Goal: Task Accomplishment & Management: Complete application form

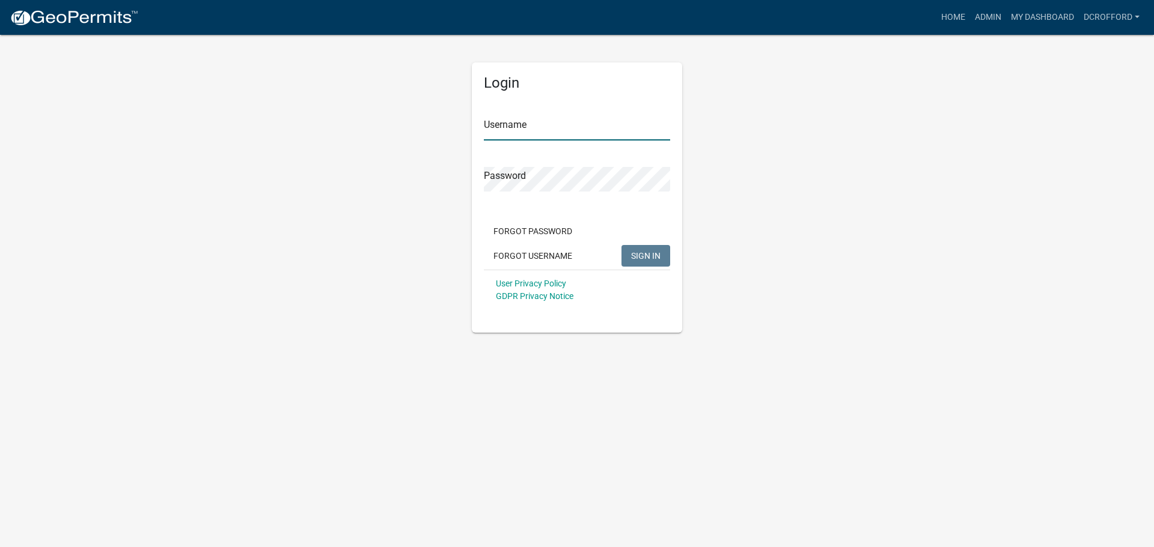
type input "dcrofford"
click at [654, 250] on button "SIGN IN" at bounding box center [645, 256] width 49 height 22
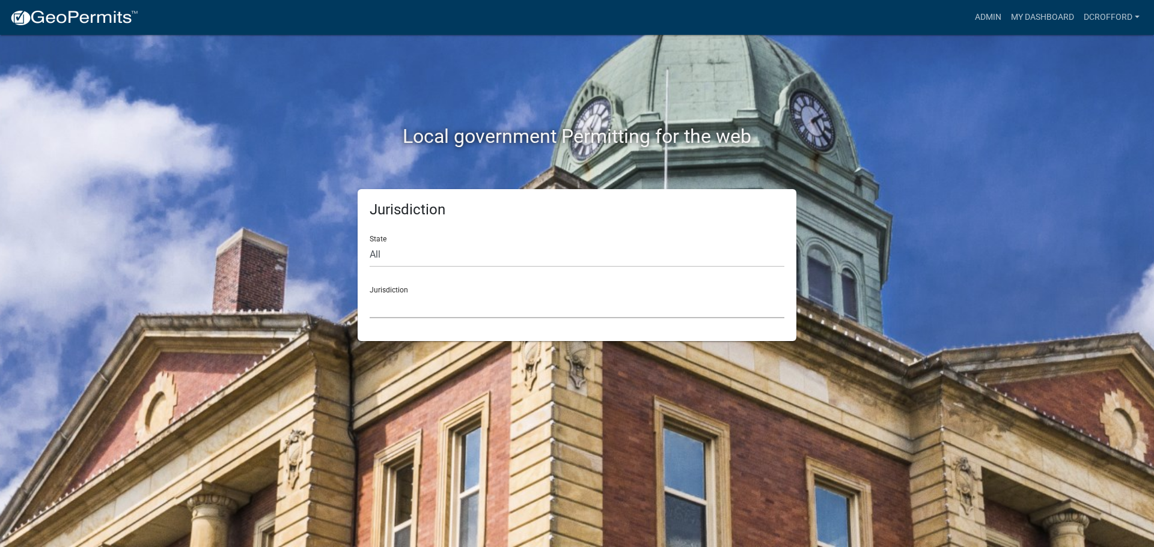
click at [466, 302] on select "[GEOGRAPHIC_DATA], [US_STATE] City of [GEOGRAPHIC_DATA], [US_STATE] [GEOGRAPHIC…" at bounding box center [576, 306] width 415 height 25
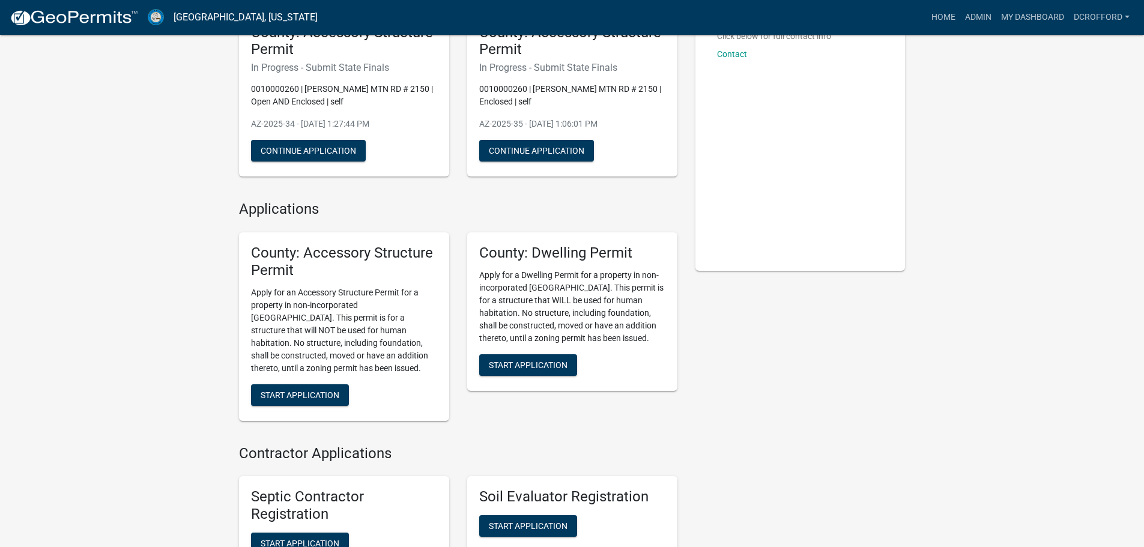
scroll to position [120, 0]
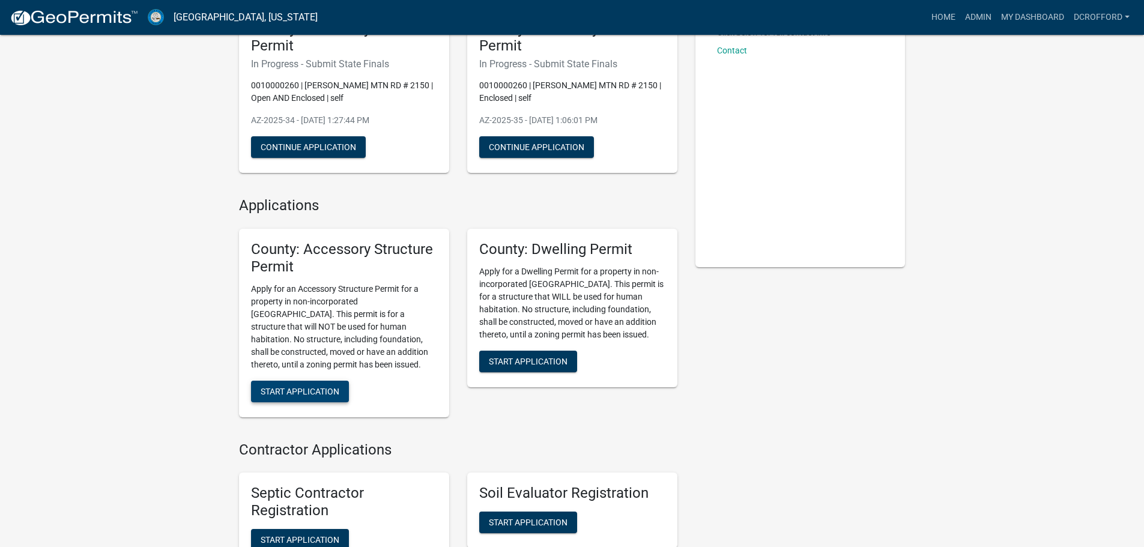
click at [283, 385] on button "Start Application" at bounding box center [300, 392] width 98 height 22
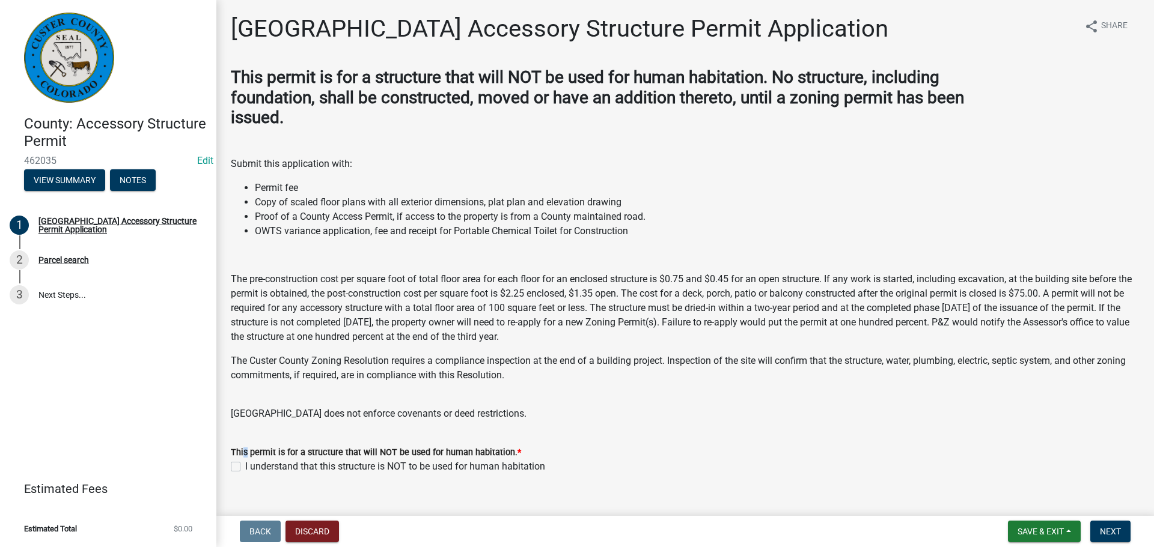
drag, startPoint x: 241, startPoint y: 450, endPoint x: 249, endPoint y: 470, distance: 22.1
click at [245, 455] on label "This permit is for a structure that will NOT be used for human habitation. *" at bounding box center [376, 453] width 290 height 8
click at [245, 466] on label "I understand that this structure is NOT to be used for human habitation" at bounding box center [395, 467] width 300 height 14
click at [245, 466] on input "I understand that this structure is NOT to be used for human habitation" at bounding box center [249, 464] width 8 height 8
checkbox input "true"
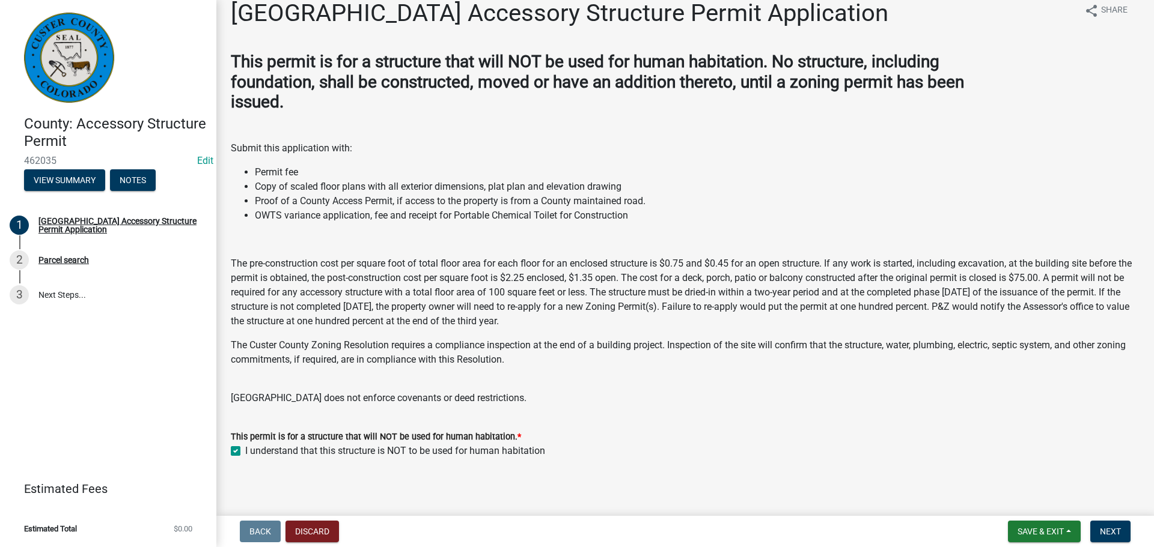
scroll to position [20, 0]
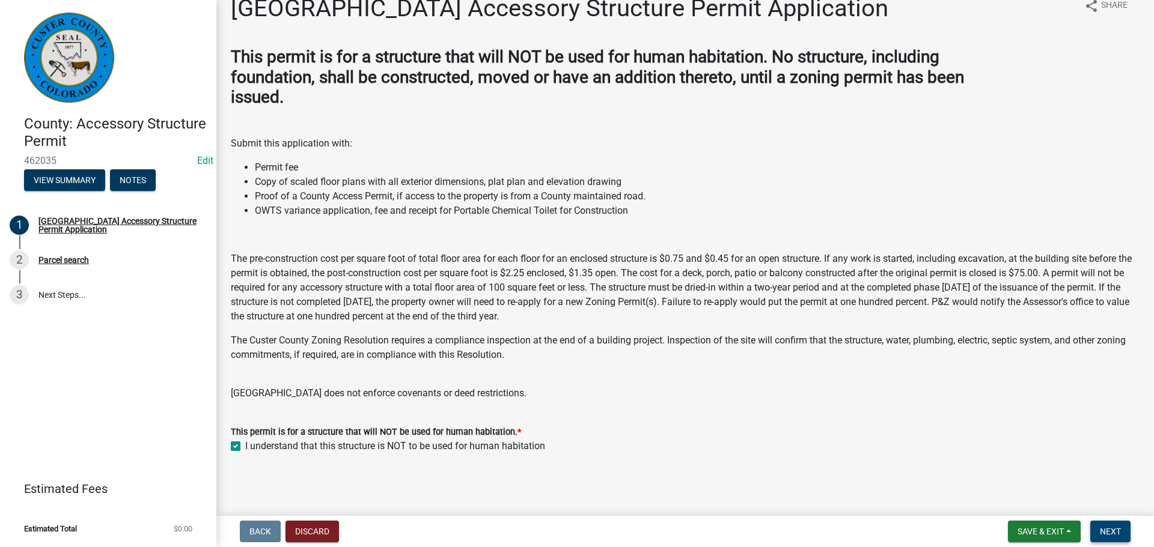
click at [1112, 536] on span "Next" at bounding box center [1109, 532] width 21 height 10
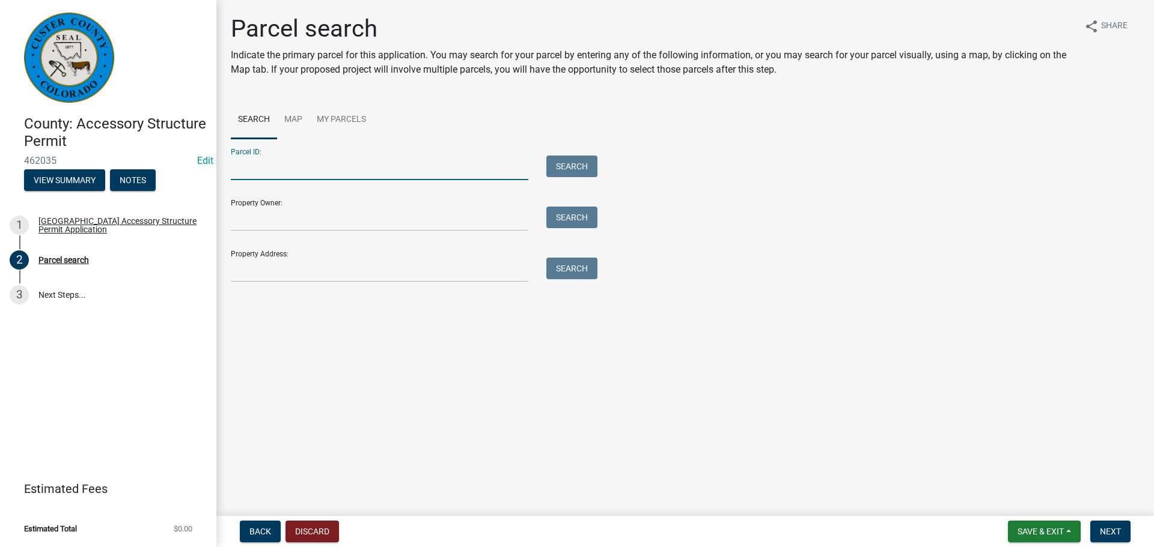
click at [295, 171] on input "Parcel ID:" at bounding box center [379, 168] width 297 height 25
type input "0010033397"
click at [586, 163] on button "Search" at bounding box center [571, 167] width 51 height 22
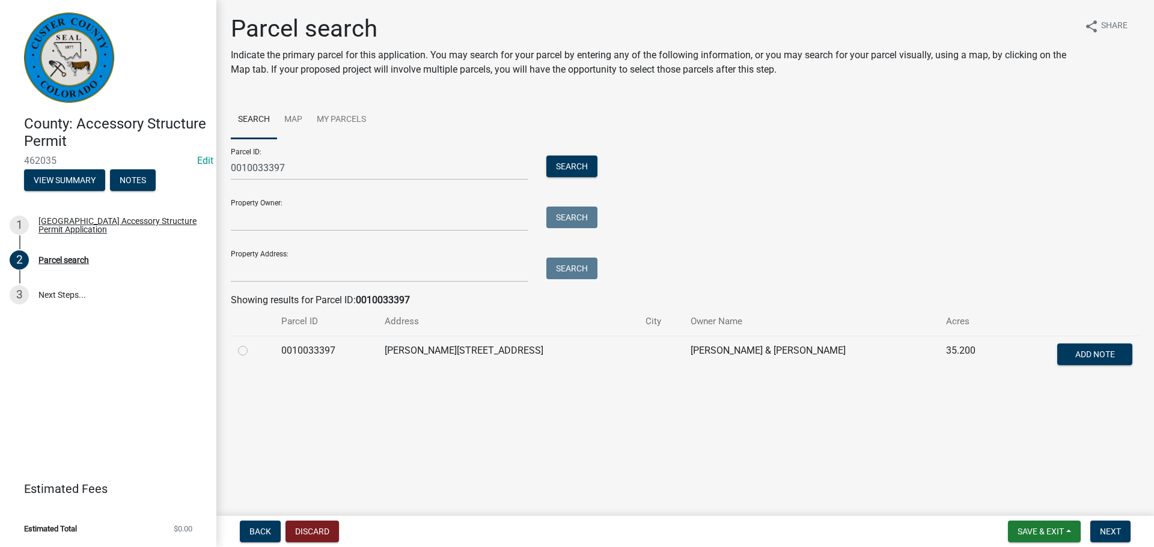
click at [252, 344] on label at bounding box center [252, 344] width 0 height 0
click at [252, 351] on input "radio" at bounding box center [256, 348] width 8 height 8
radio input "true"
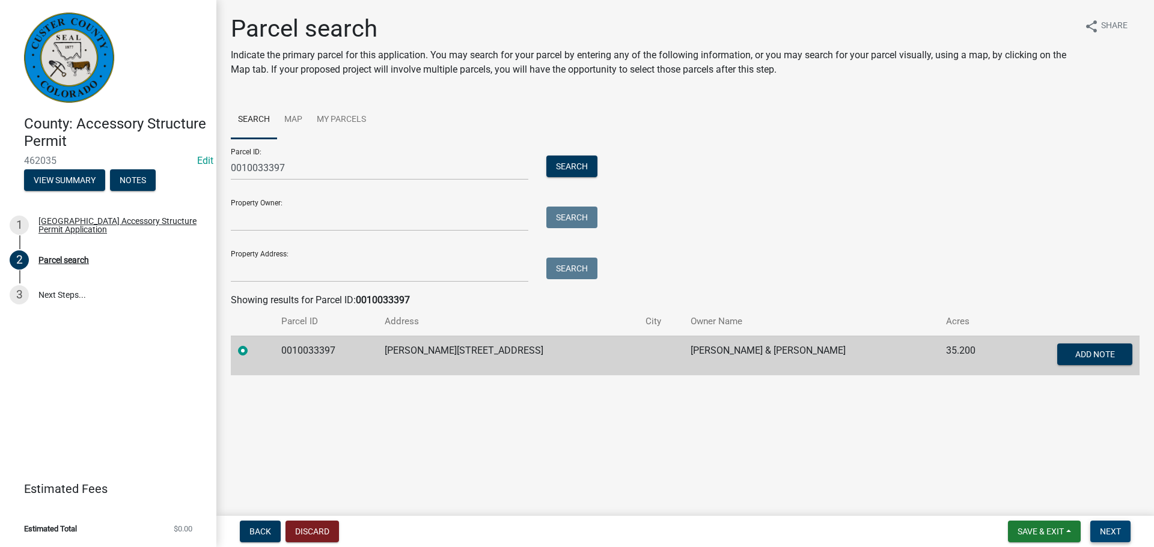
click at [1105, 532] on span "Next" at bounding box center [1109, 532] width 21 height 10
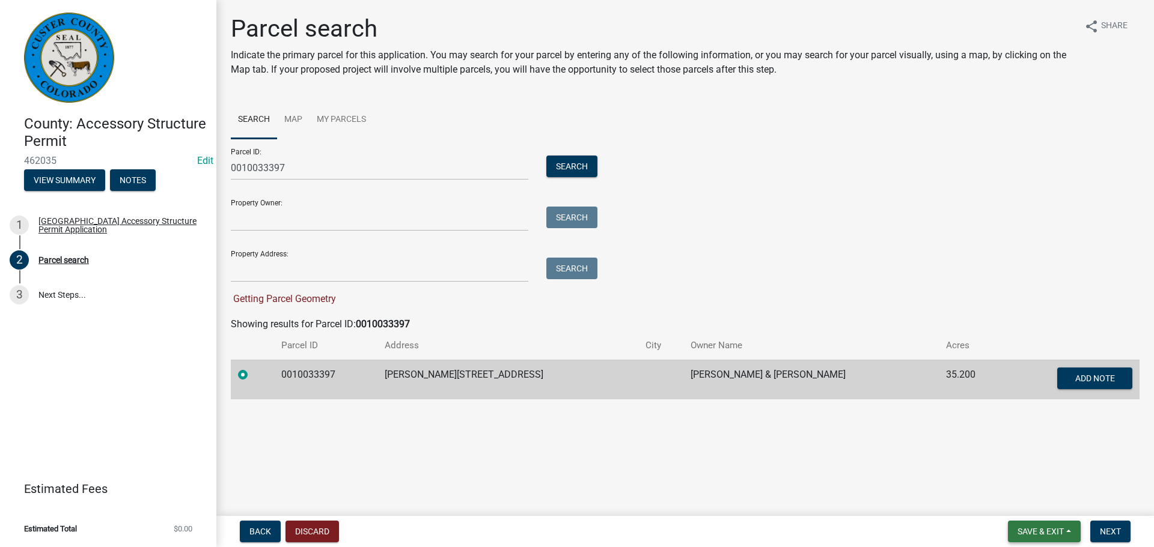
click at [1035, 527] on span "Save & Exit" at bounding box center [1040, 532] width 46 height 10
click at [1018, 469] on button "Save" at bounding box center [1032, 471] width 96 height 29
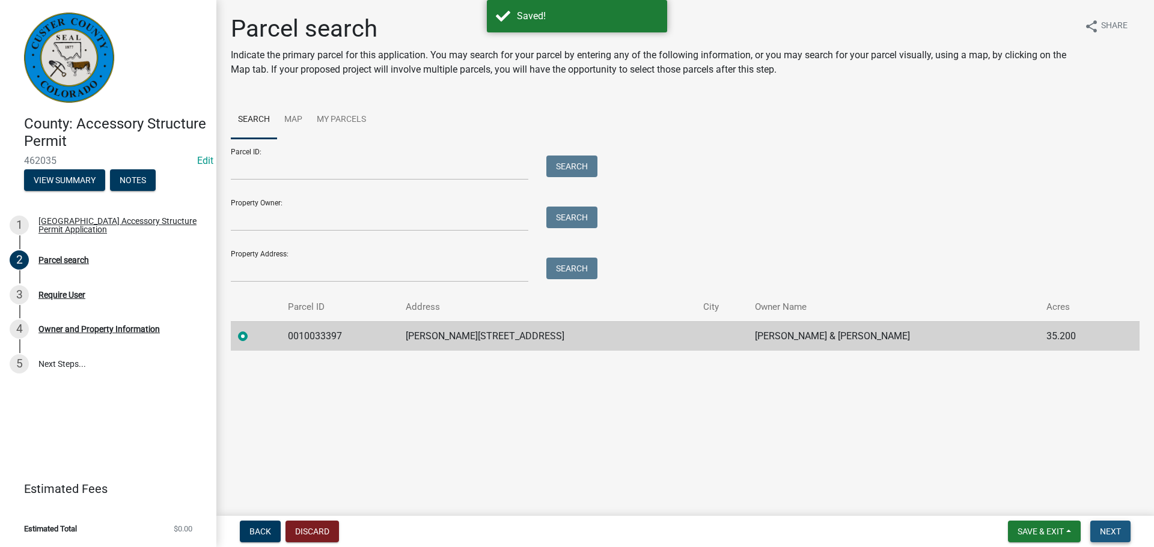
click at [1105, 523] on button "Next" at bounding box center [1110, 532] width 40 height 22
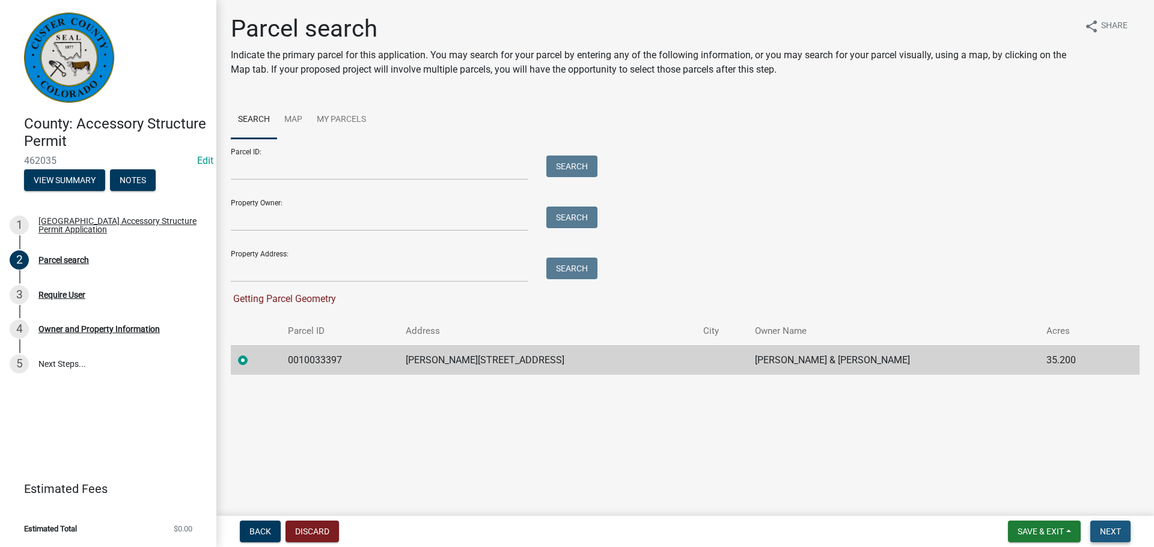
click at [1114, 530] on span "Next" at bounding box center [1109, 532] width 21 height 10
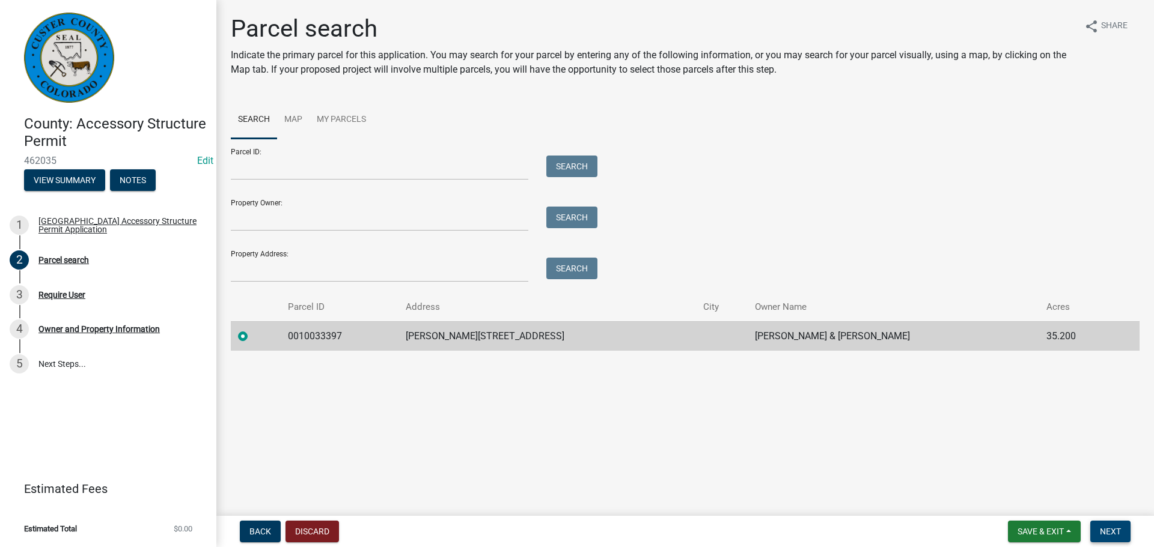
click at [1113, 529] on span "Next" at bounding box center [1109, 532] width 21 height 10
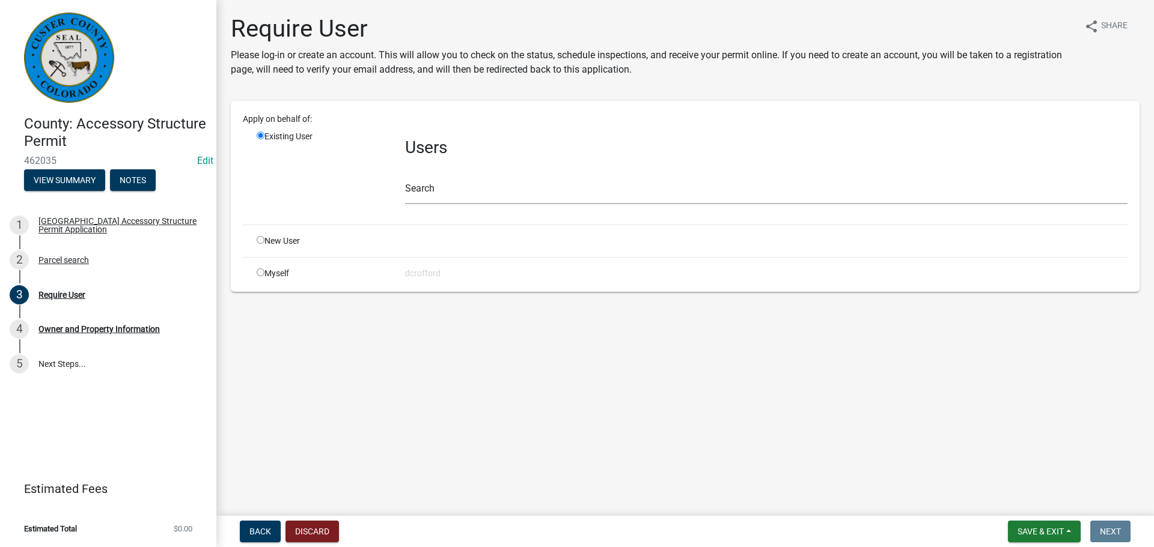
click at [257, 240] on input "radio" at bounding box center [261, 240] width 8 height 8
radio input "true"
radio input "false"
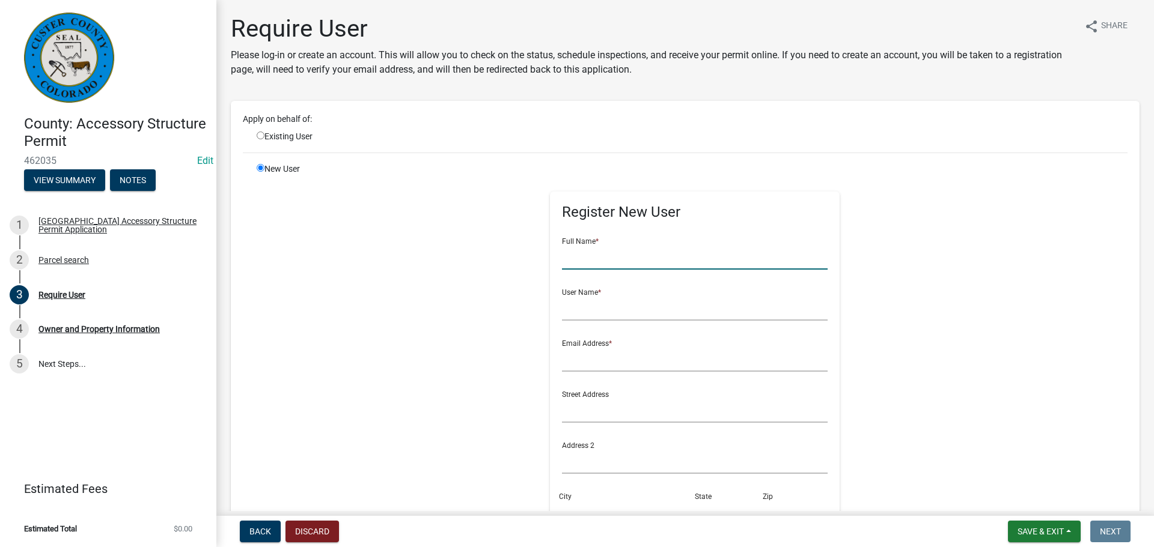
click at [580, 264] on input "text" at bounding box center [695, 257] width 266 height 25
type input "D"
type input "[PERSON_NAME] and [PERSON_NAME]"
click at [592, 299] on input "text" at bounding box center [695, 308] width 266 height 25
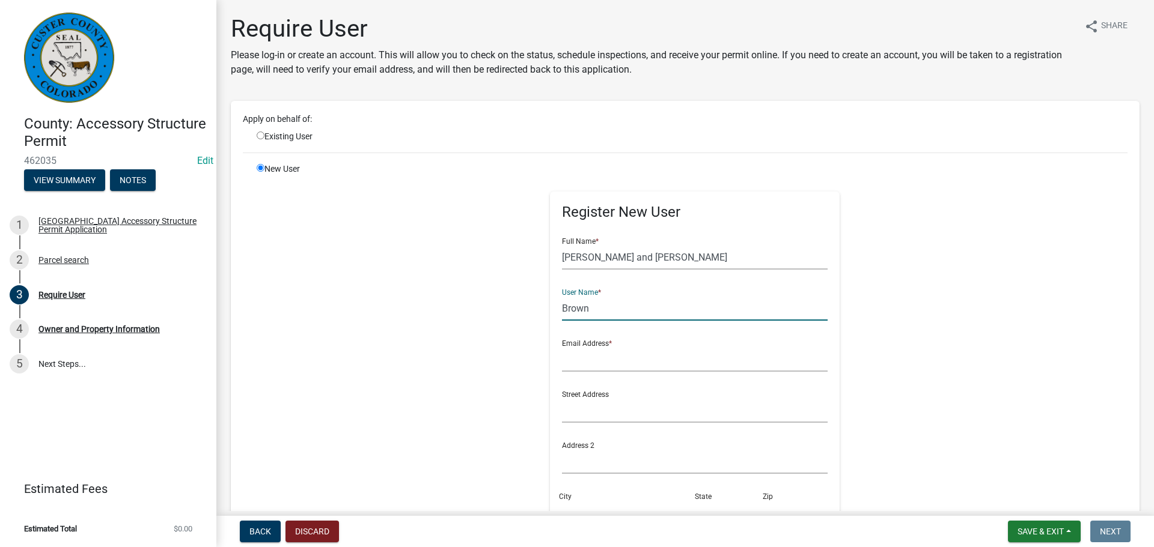
type input "Brown"
click at [622, 359] on input "text" at bounding box center [695, 359] width 266 height 25
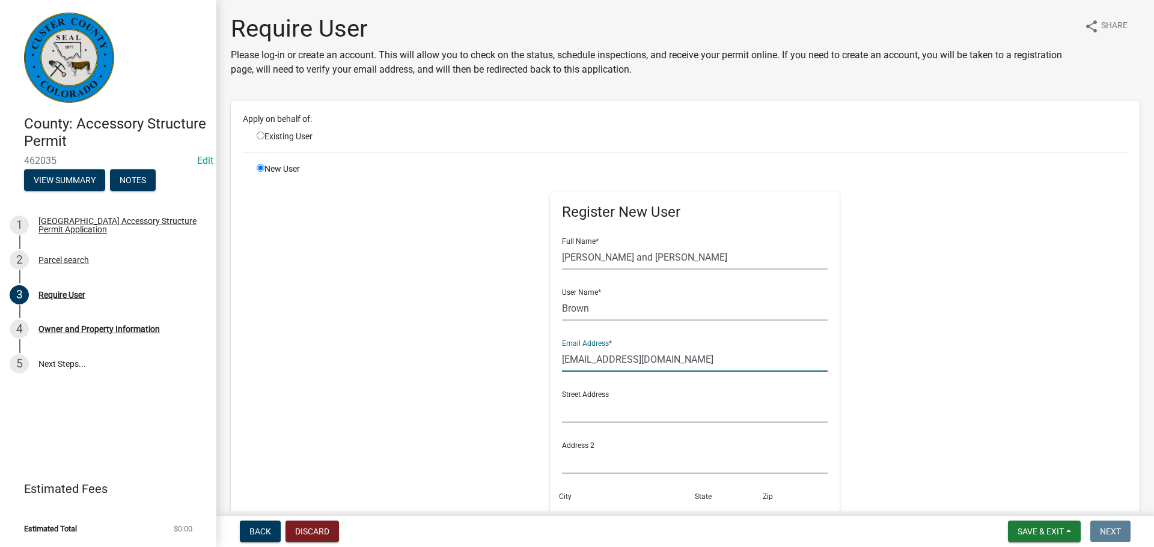
type input "[EMAIL_ADDRESS][DOMAIN_NAME]"
type input "[STREET_ADDRESS]"
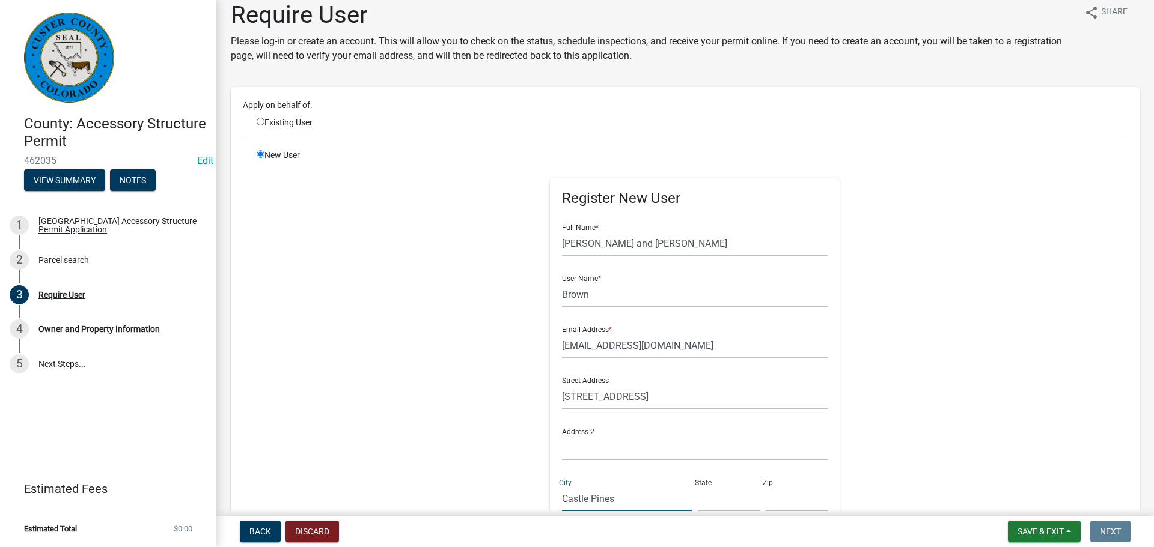
type input "Castle Pines"
type input "CO"
type input "80108"
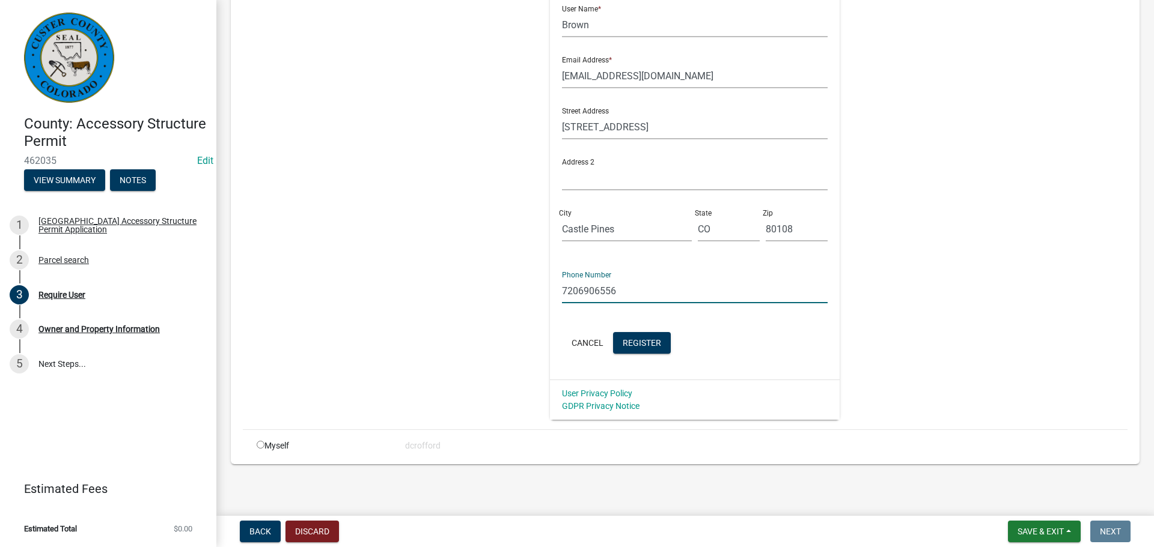
type input "7206906556"
click at [639, 342] on span "Register" at bounding box center [641, 343] width 38 height 10
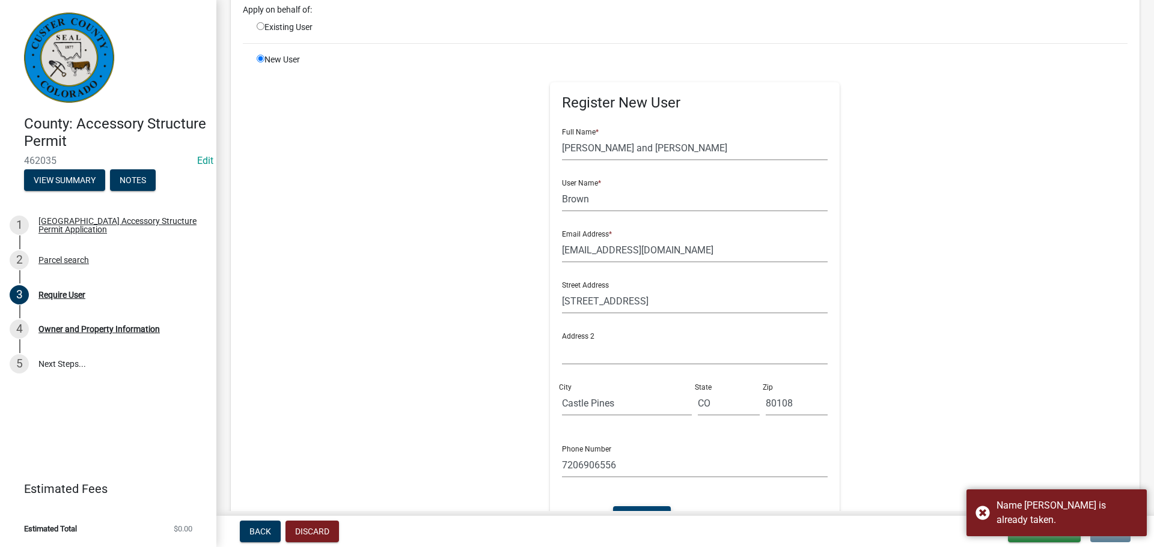
scroll to position [103, 0]
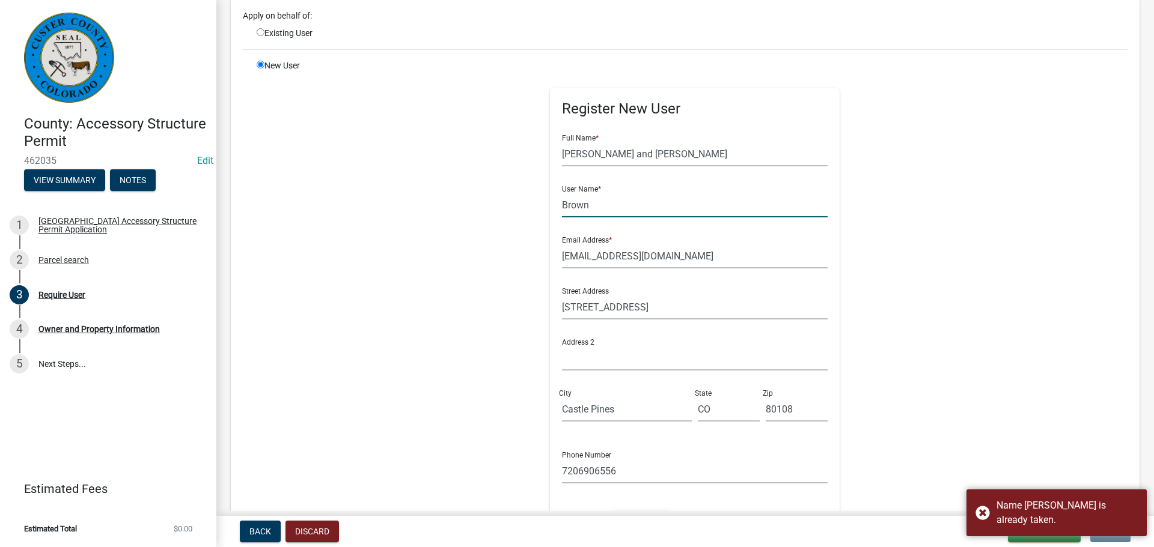
click at [562, 205] on input "Brown" at bounding box center [695, 205] width 266 height 25
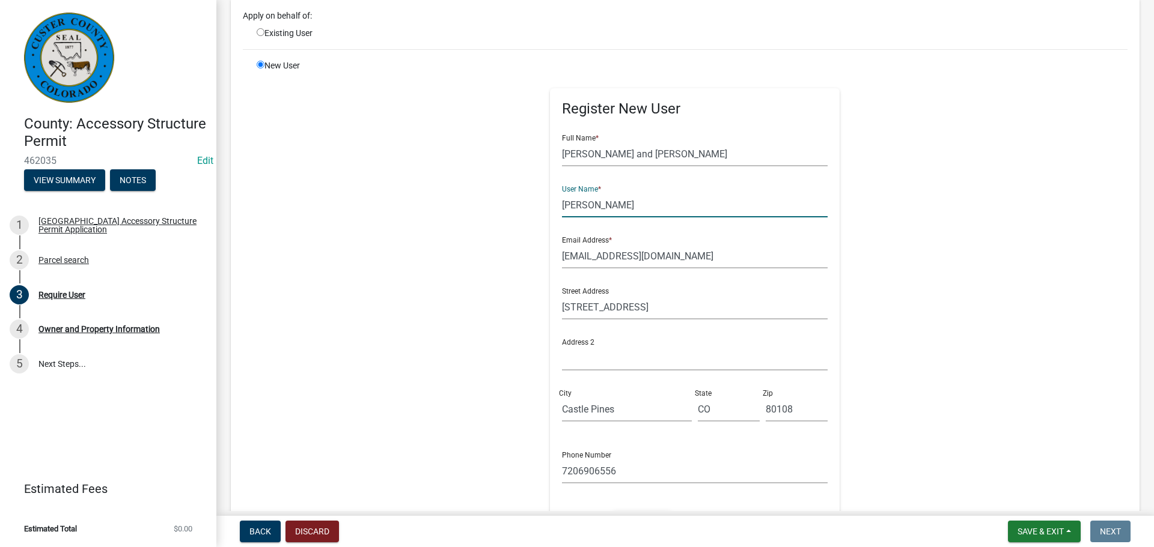
scroll to position [284, 0]
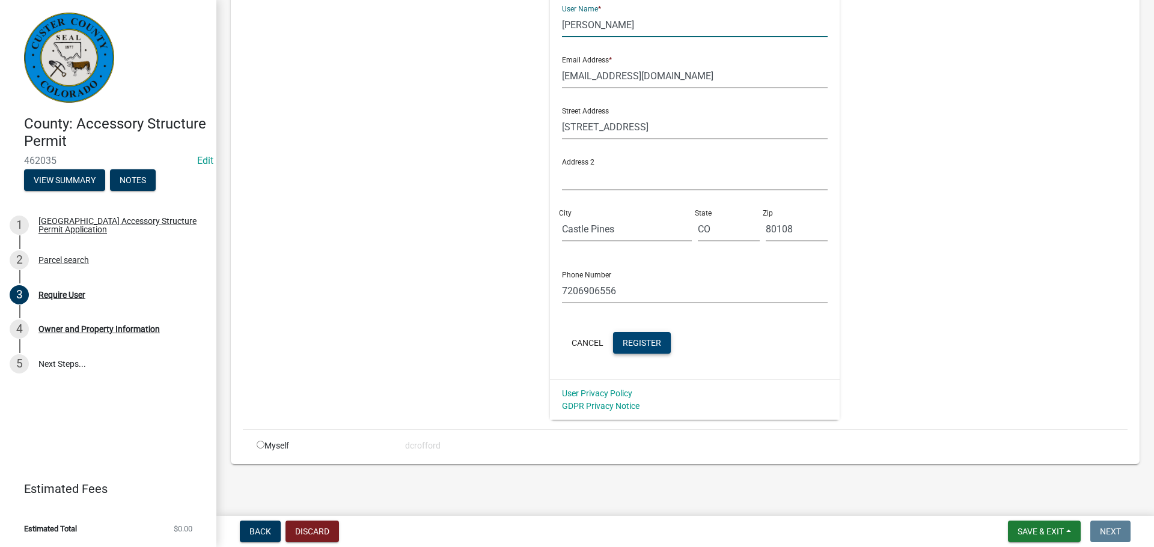
type input "[PERSON_NAME]"
click at [639, 347] on span "Register" at bounding box center [641, 343] width 38 height 10
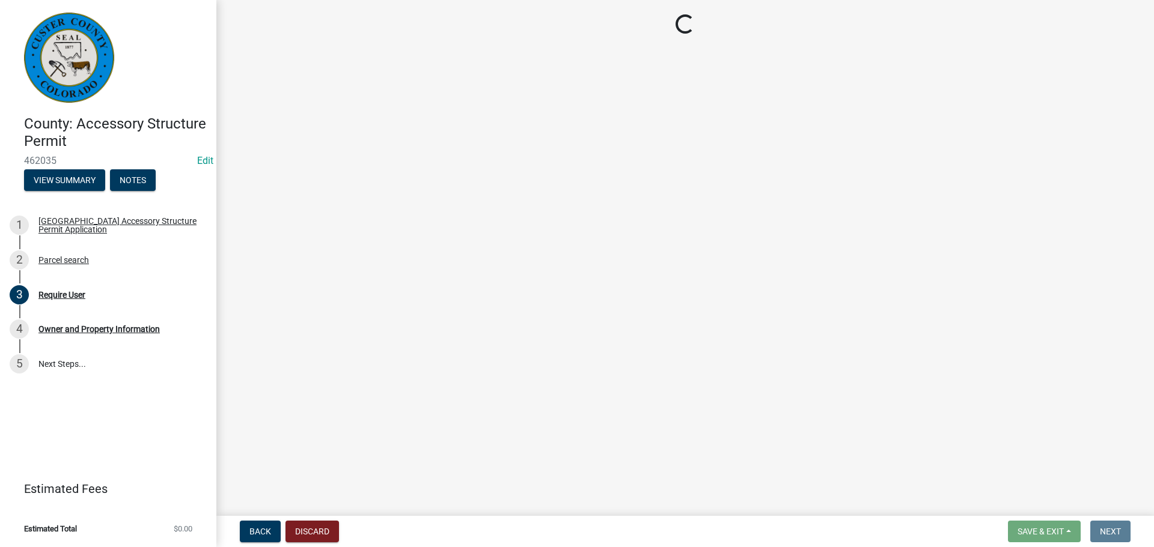
scroll to position [0, 0]
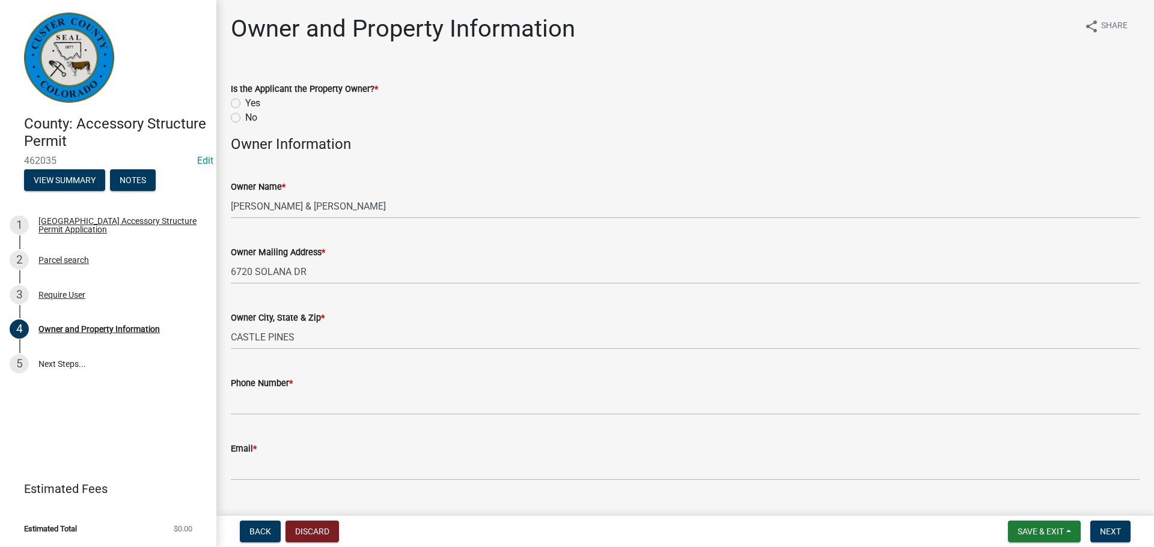
click at [245, 105] on label "Yes" at bounding box center [252, 103] width 15 height 14
click at [245, 104] on input "Yes" at bounding box center [249, 100] width 8 height 8
radio input "true"
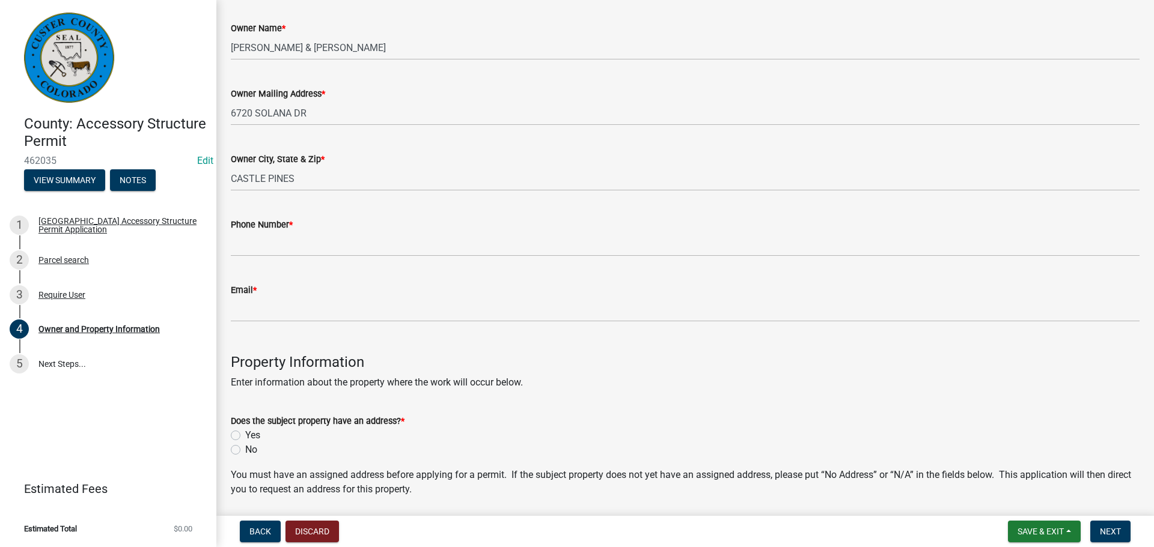
scroll to position [180, 0]
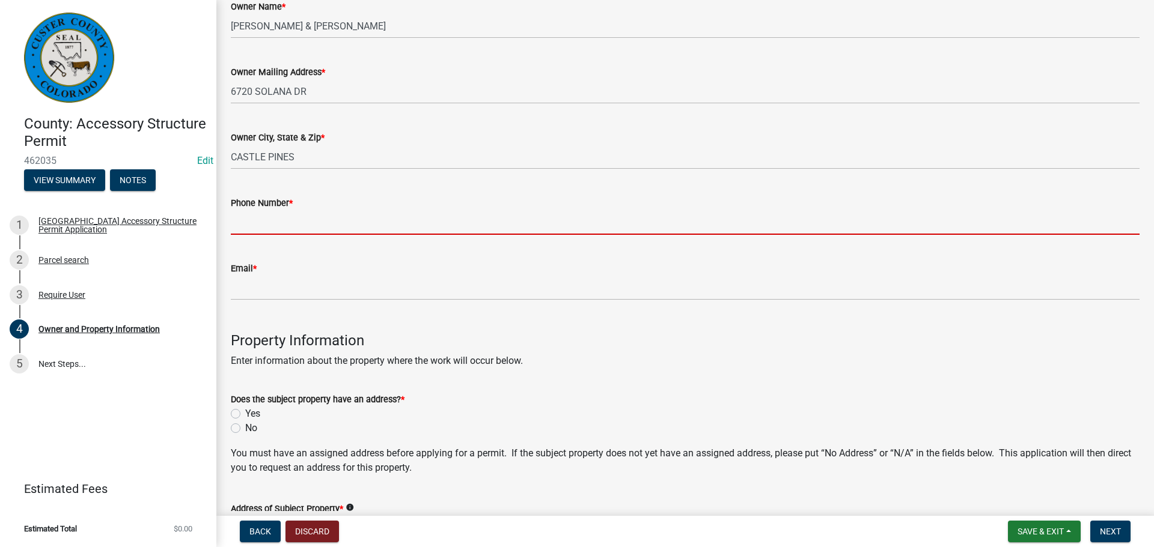
click at [284, 219] on input "Phone Number *" at bounding box center [685, 222] width 908 height 25
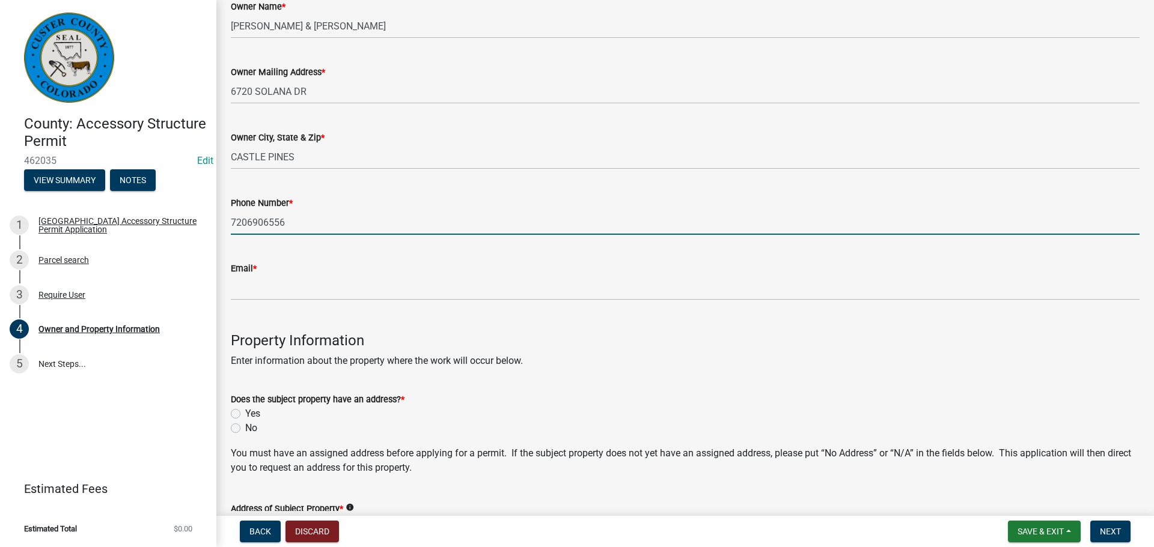
type input "7206906556"
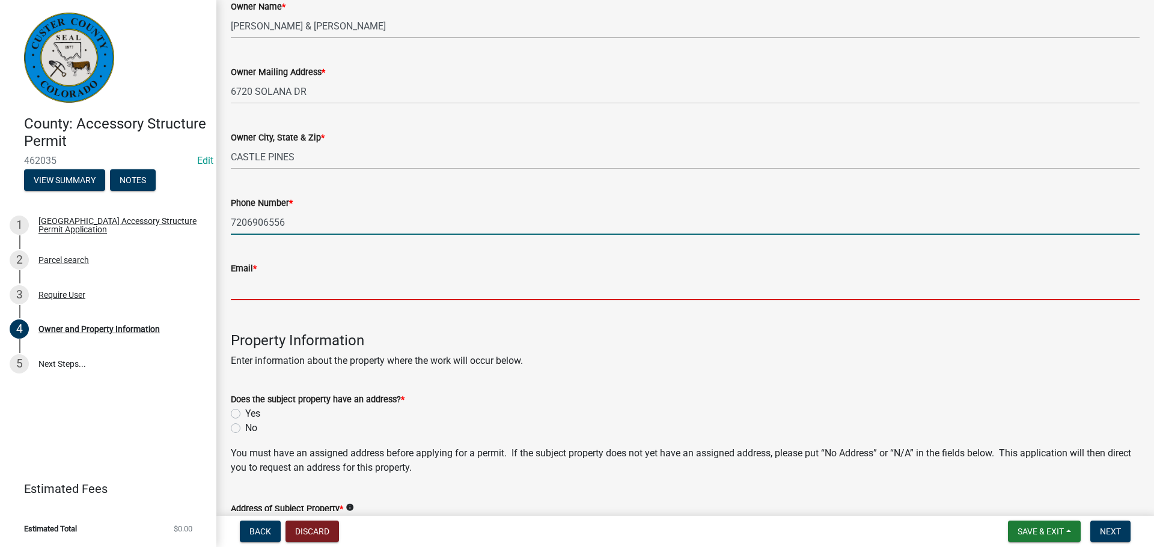
click at [309, 295] on input "Email *" at bounding box center [685, 288] width 908 height 25
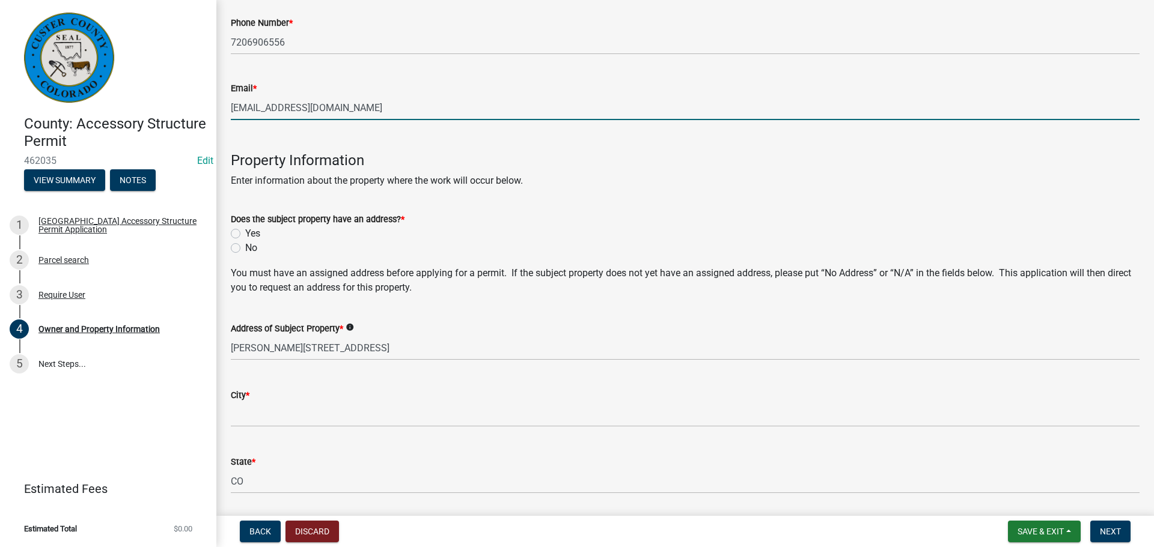
scroll to position [421, 0]
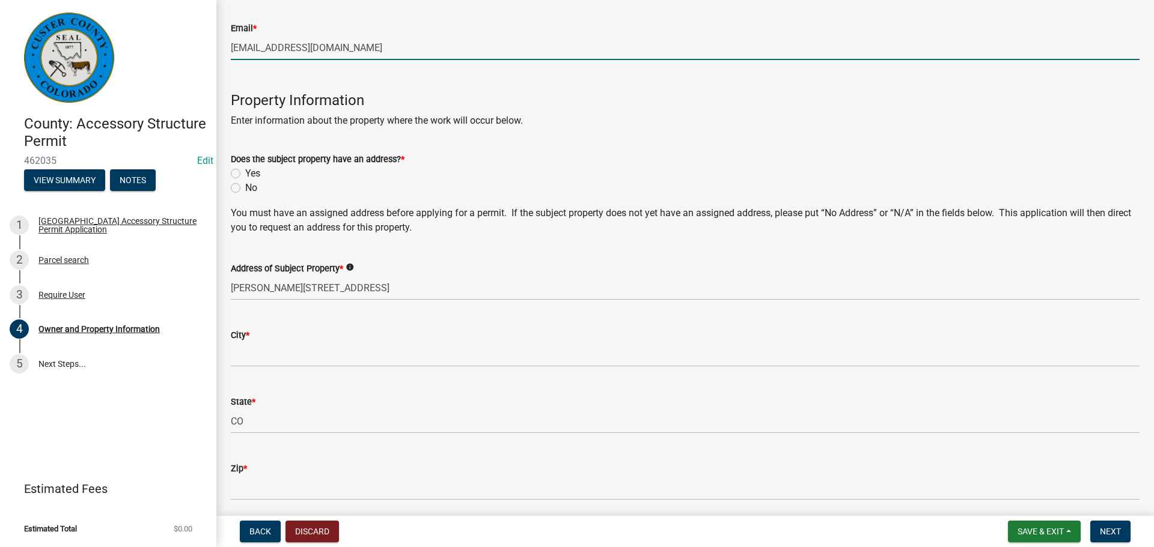
type input "[EMAIL_ADDRESS][DOMAIN_NAME]"
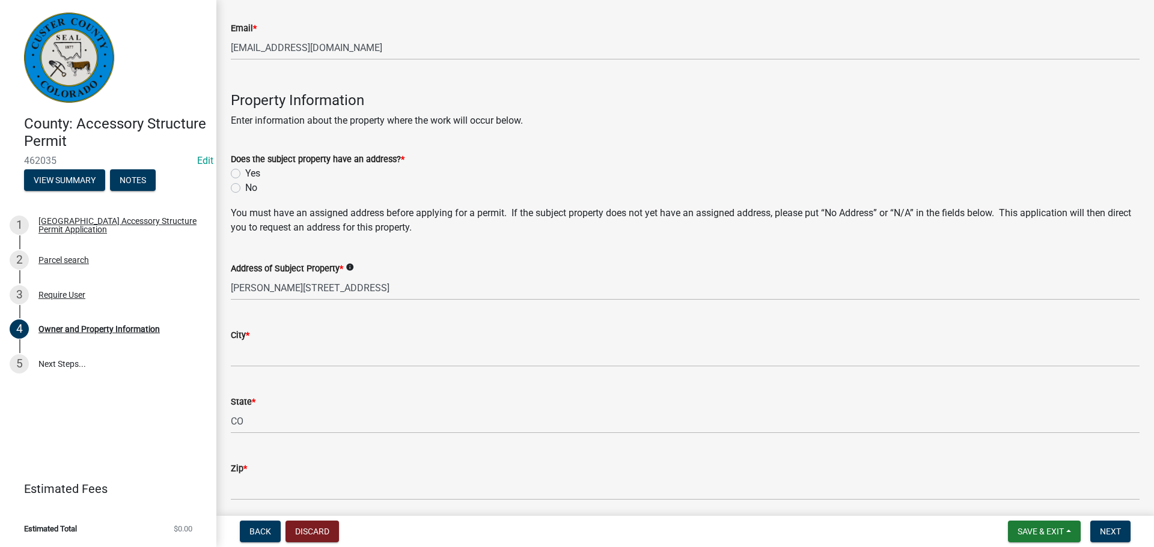
click at [245, 171] on label "Yes" at bounding box center [252, 173] width 15 height 14
click at [245, 171] on input "Yes" at bounding box center [249, 170] width 8 height 8
radio input "true"
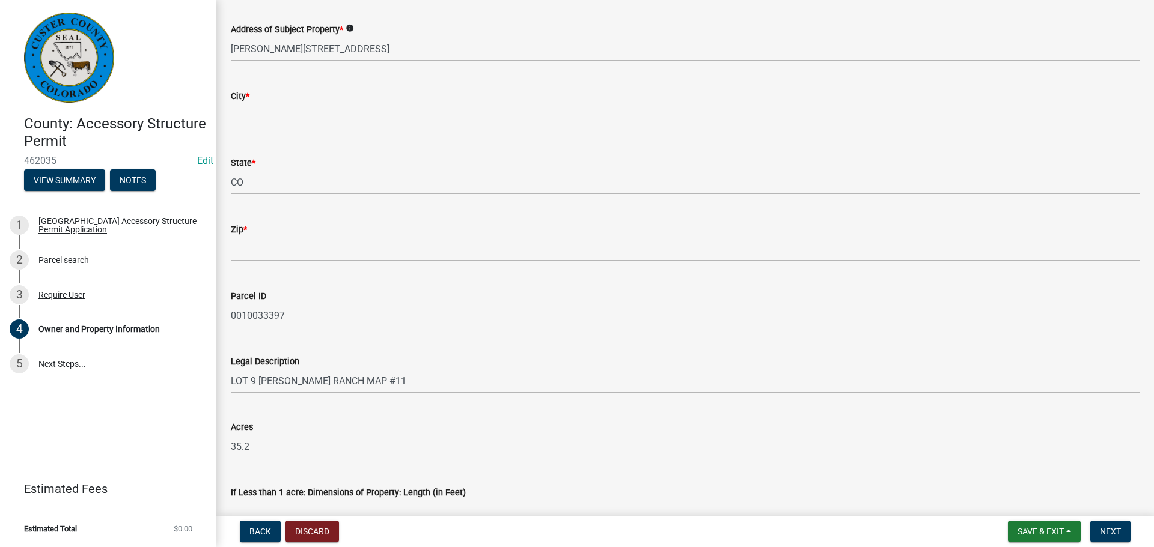
scroll to position [661, 0]
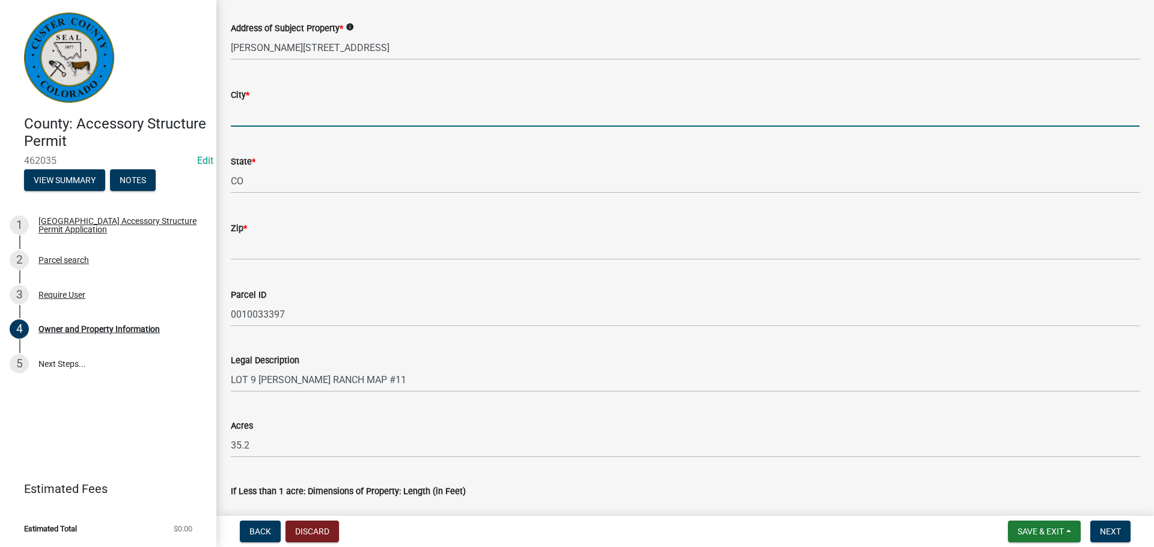
click at [291, 117] on input "City *" at bounding box center [685, 114] width 908 height 25
type input "Westcliffe"
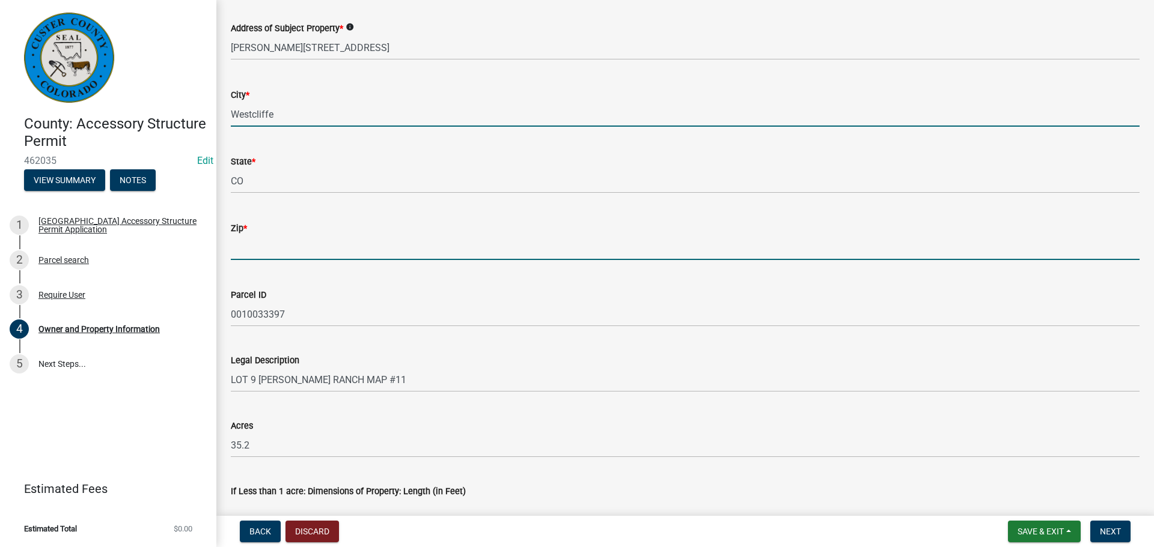
type input "81252"
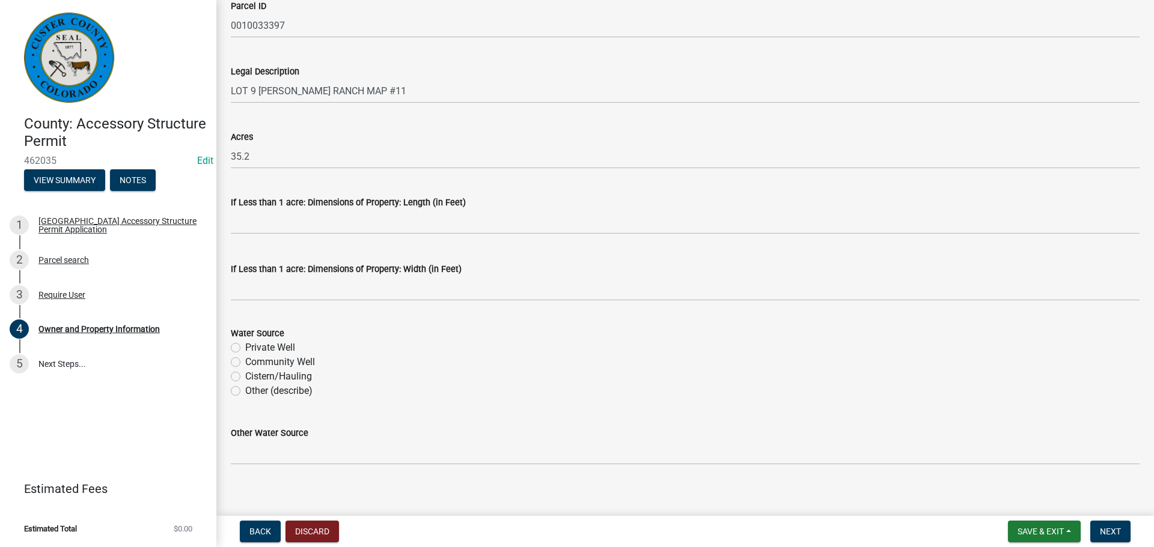
scroll to position [960, 0]
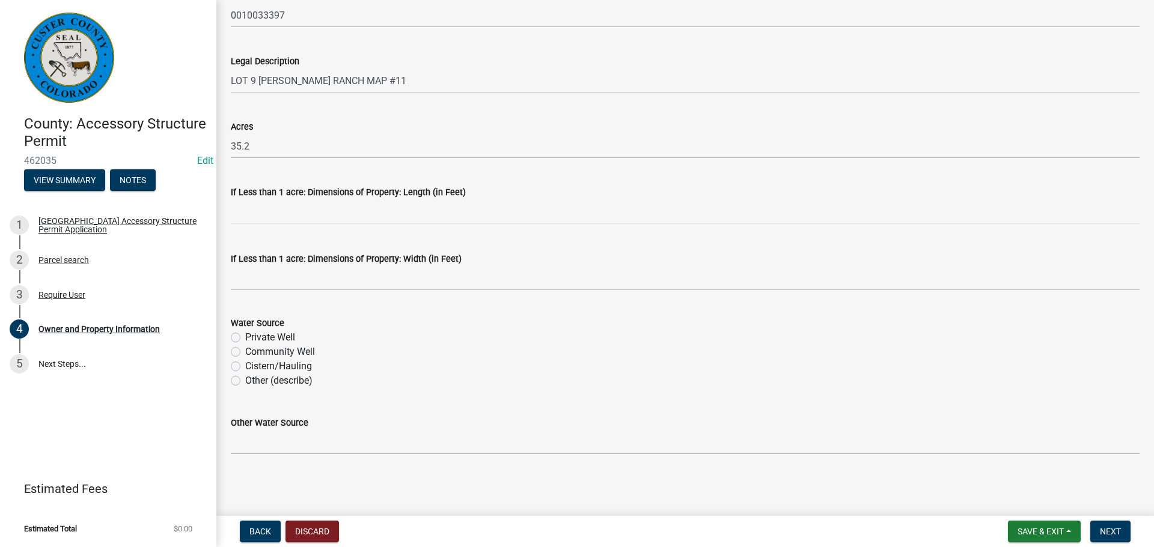
click at [245, 338] on label "Private Well" at bounding box center [270, 337] width 50 height 14
click at [245, 338] on input "Private Well" at bounding box center [249, 334] width 8 height 8
radio input "true"
click at [245, 381] on label "Other (describe)" at bounding box center [278, 381] width 67 height 14
click at [245, 381] on input "Other (describe)" at bounding box center [249, 378] width 8 height 8
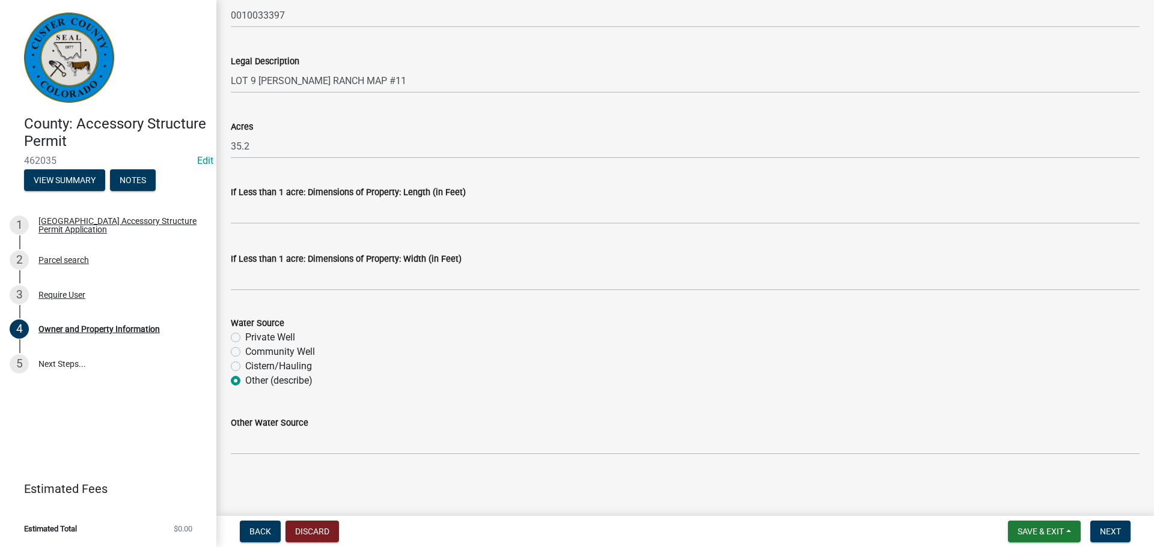
radio input "true"
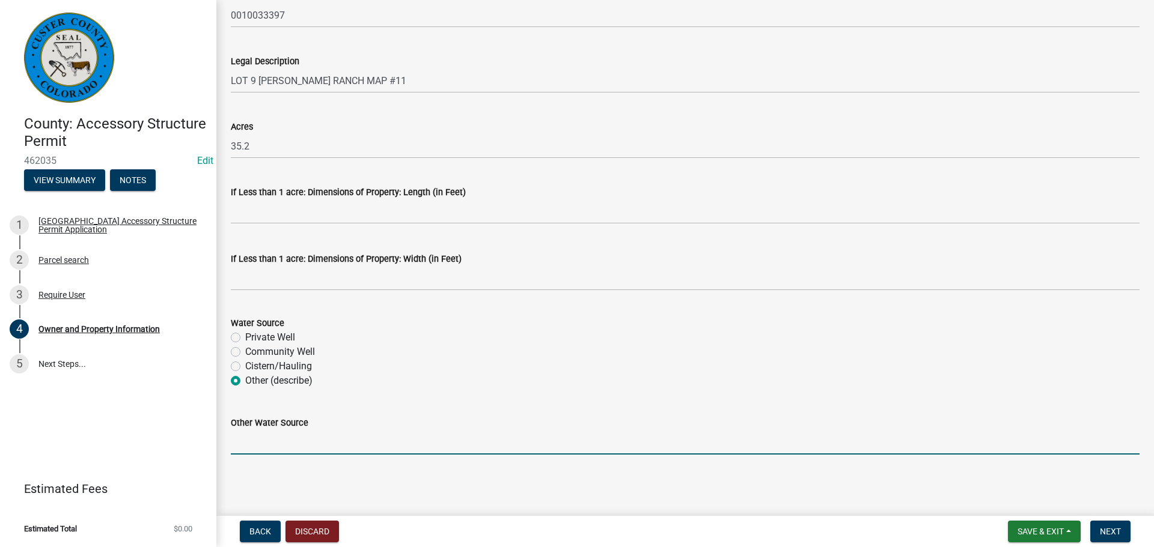
click at [251, 442] on input "Other Water Source" at bounding box center [685, 442] width 908 height 25
click at [239, 444] on input "No water or electricity on property" at bounding box center [685, 442] width 908 height 25
click at [428, 441] on input "Currently no water or electricity on property" at bounding box center [685, 442] width 908 height 25
type input "Currently no water or electricity on property"
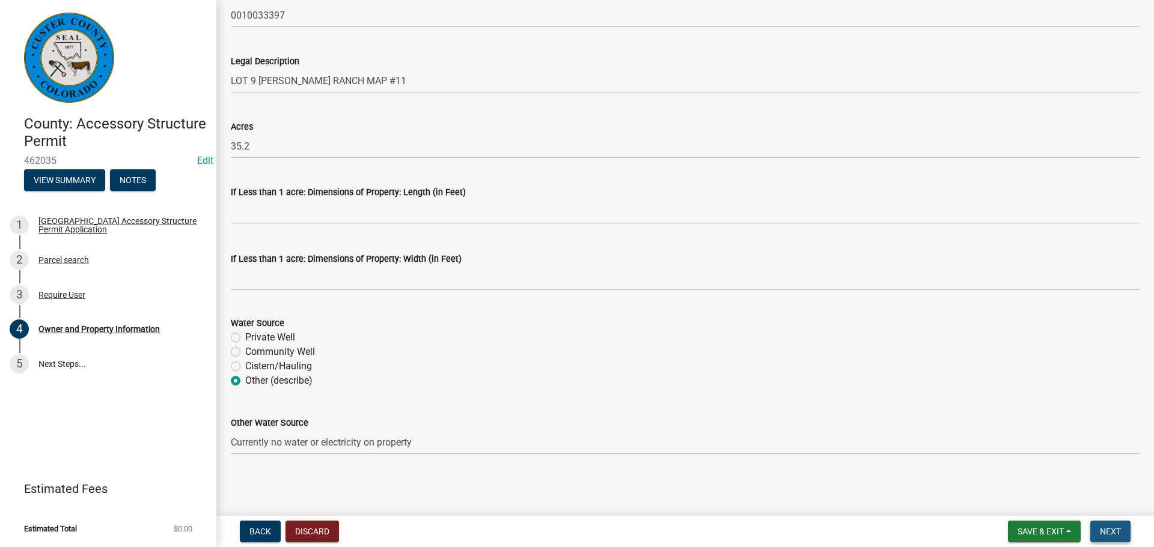
click at [1115, 527] on span "Next" at bounding box center [1109, 532] width 21 height 10
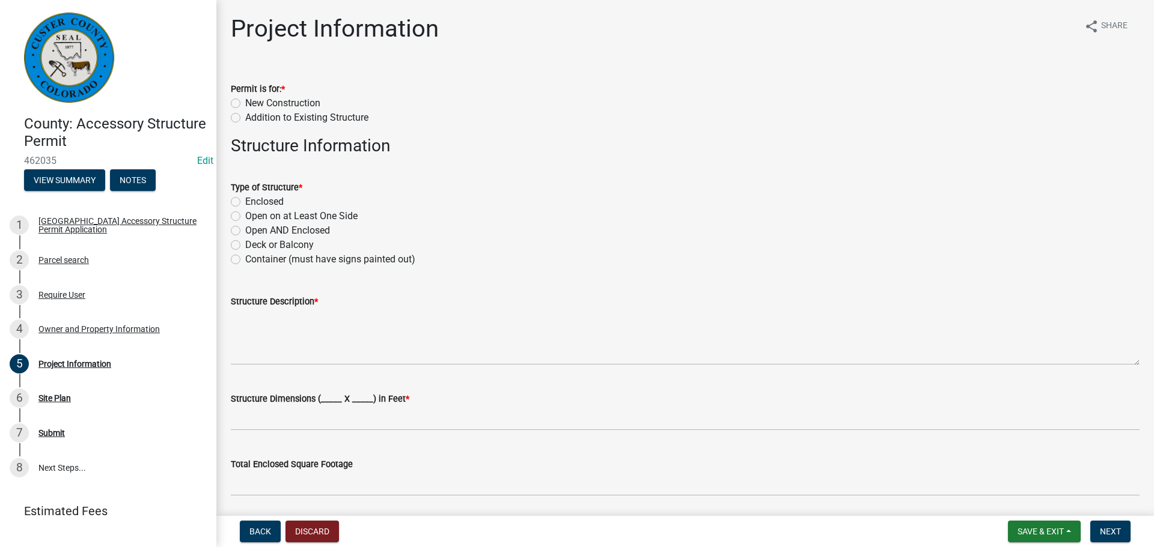
click at [245, 103] on label "New Construction" at bounding box center [282, 103] width 75 height 14
click at [245, 103] on input "New Construction" at bounding box center [249, 100] width 8 height 8
radio input "true"
drag, startPoint x: 235, startPoint y: 201, endPoint x: 397, endPoint y: 206, distance: 161.7
click at [245, 199] on label "Enclosed" at bounding box center [264, 202] width 38 height 14
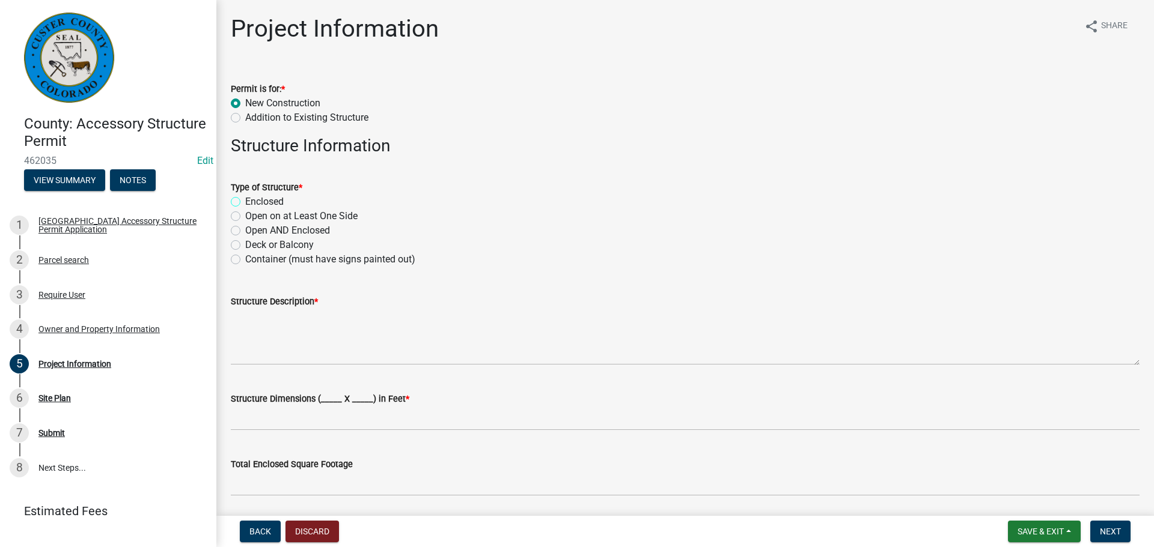
click at [245, 199] on input "Enclosed" at bounding box center [249, 199] width 8 height 8
radio input "true"
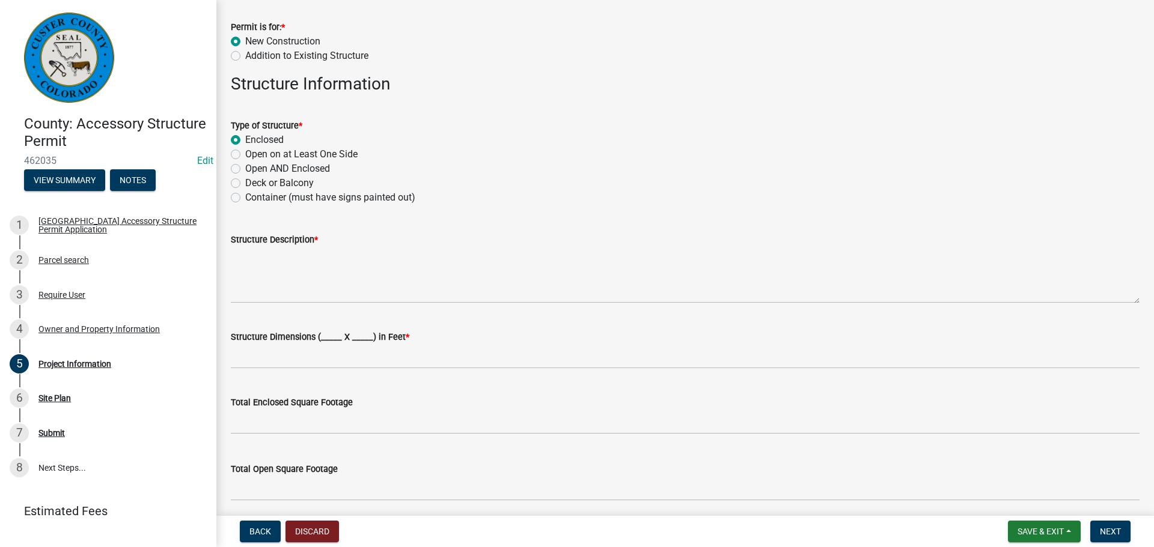
scroll to position [120, 0]
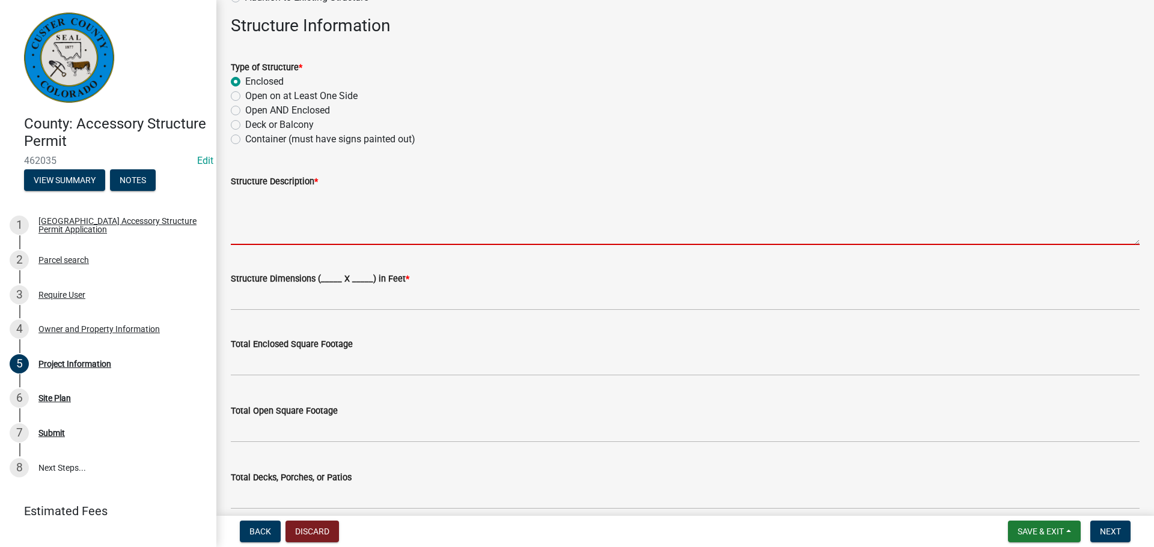
click at [344, 220] on textarea "Structure Description *" at bounding box center [685, 217] width 908 height 56
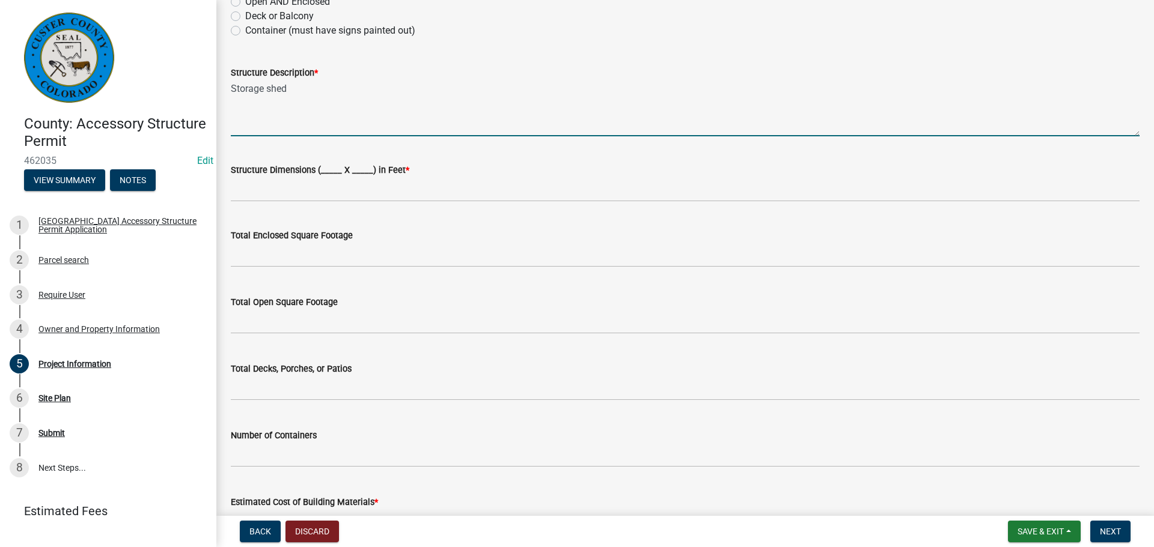
scroll to position [240, 0]
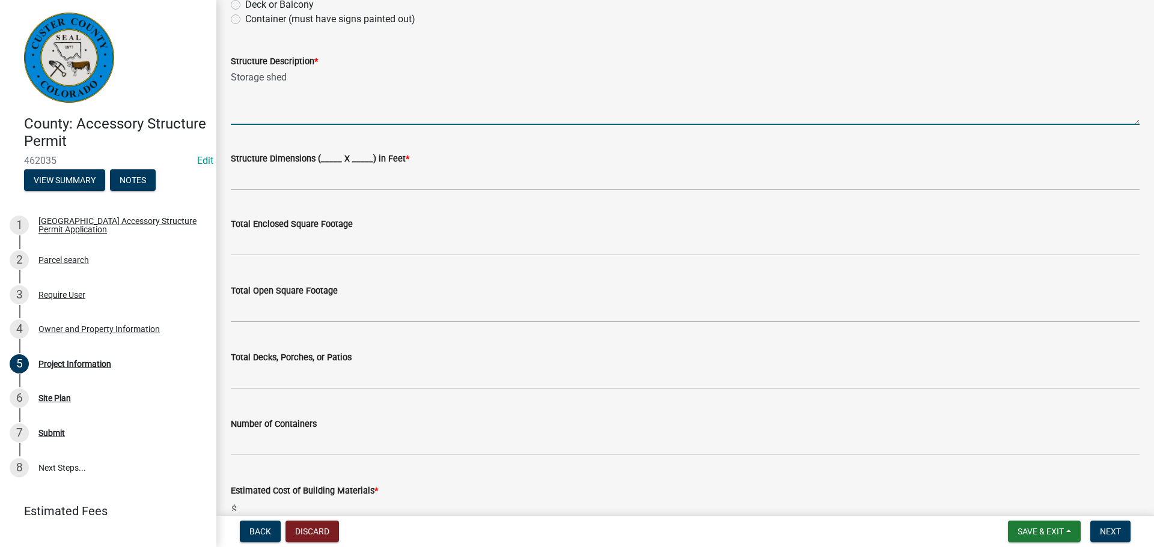
type textarea "Storage shed"
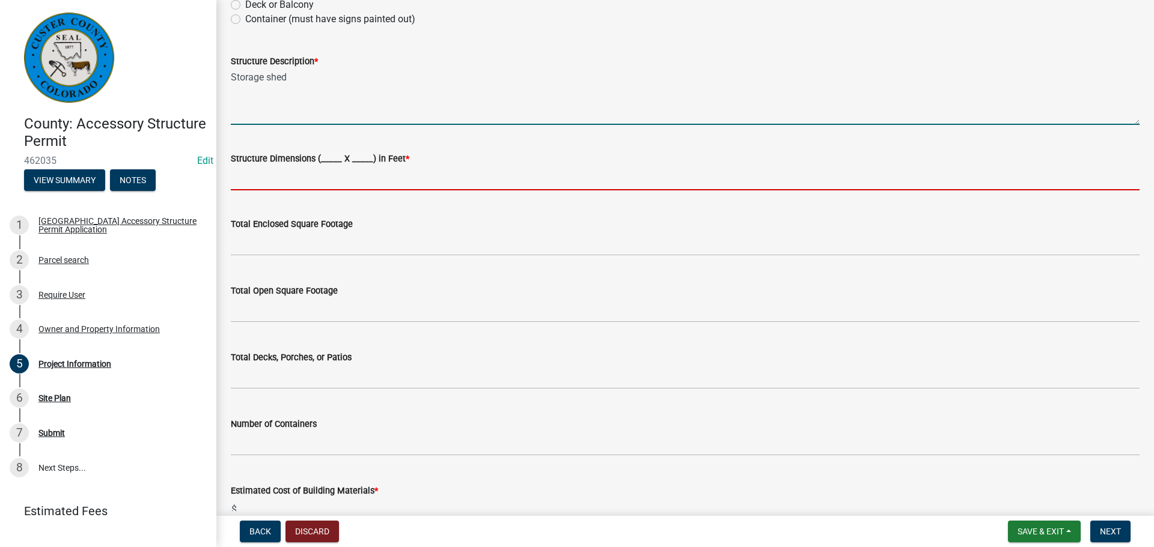
click at [283, 180] on input "Structure Dimensions (_____ X _____) in Feet *" at bounding box center [685, 178] width 908 height 25
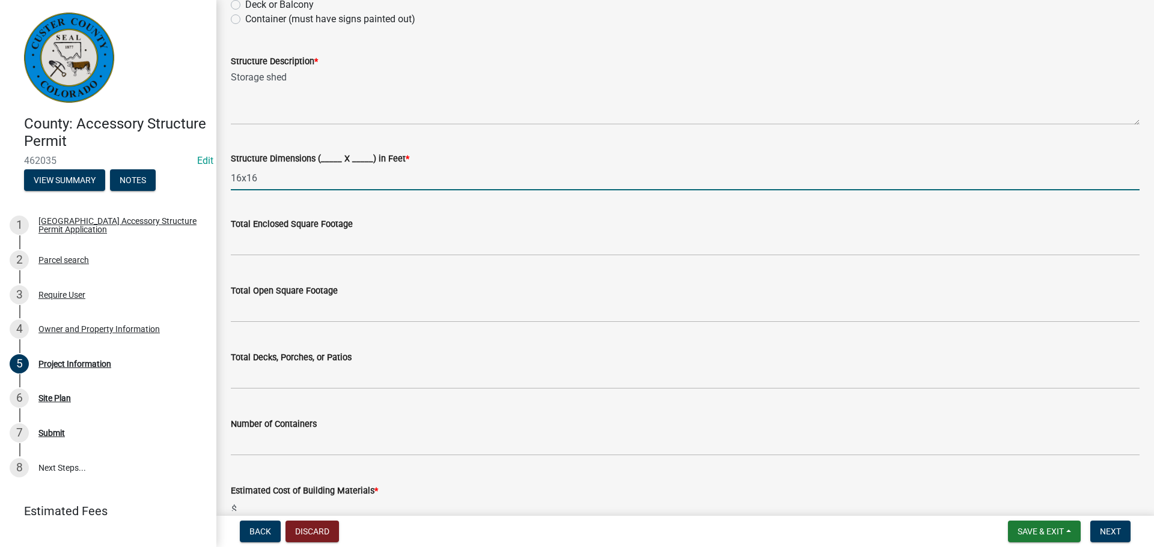
type input "16x16"
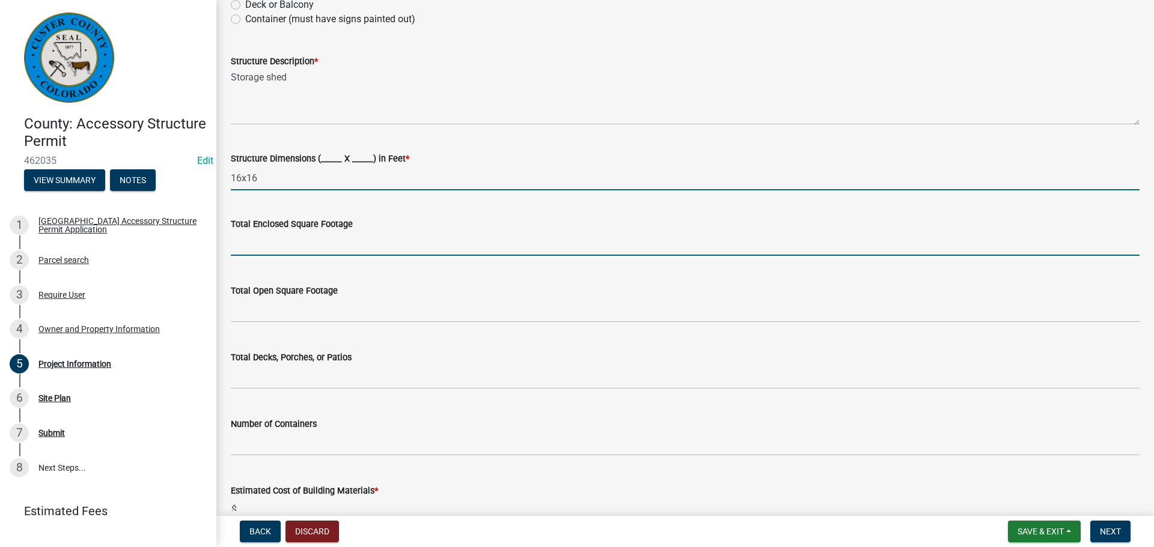
click at [267, 237] on input "text" at bounding box center [685, 243] width 908 height 25
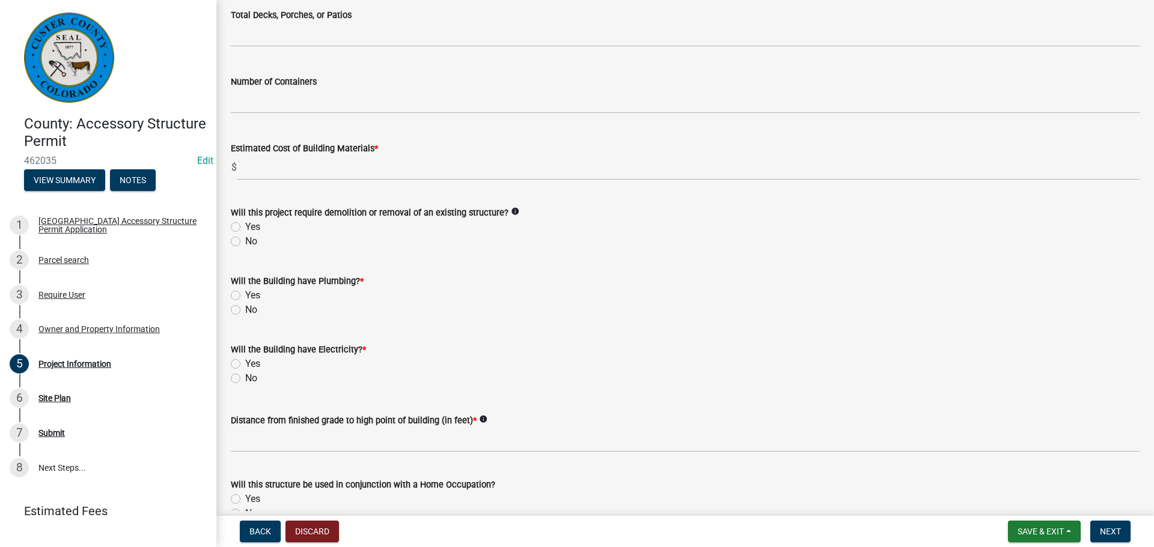
scroll to position [601, 0]
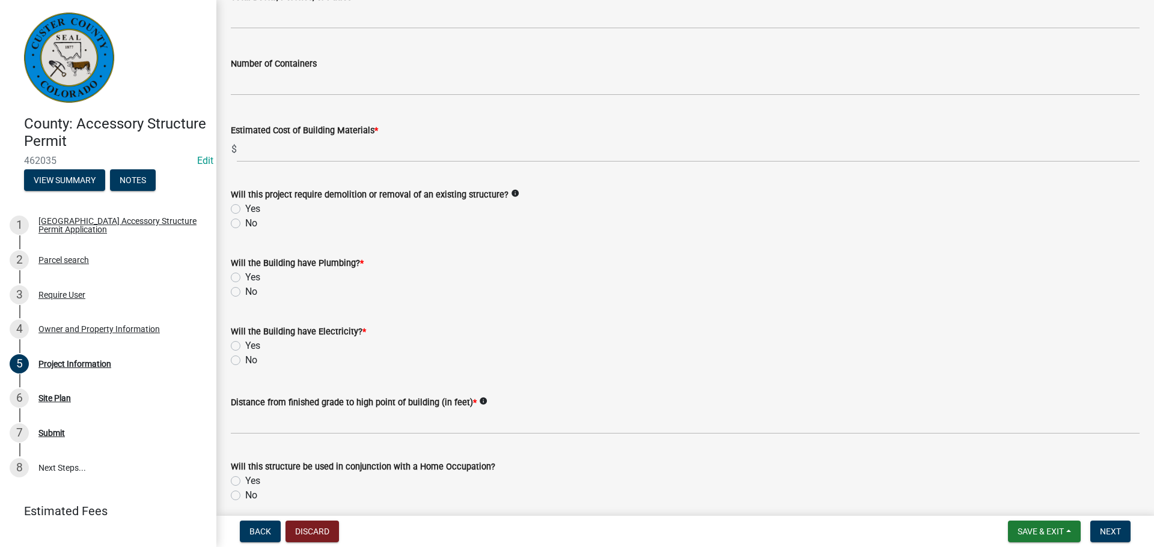
type input "256"
click at [245, 224] on label "No" at bounding box center [251, 223] width 12 height 14
click at [245, 224] on input "No" at bounding box center [249, 220] width 8 height 8
radio input "true"
click at [245, 293] on label "No" at bounding box center [251, 292] width 12 height 14
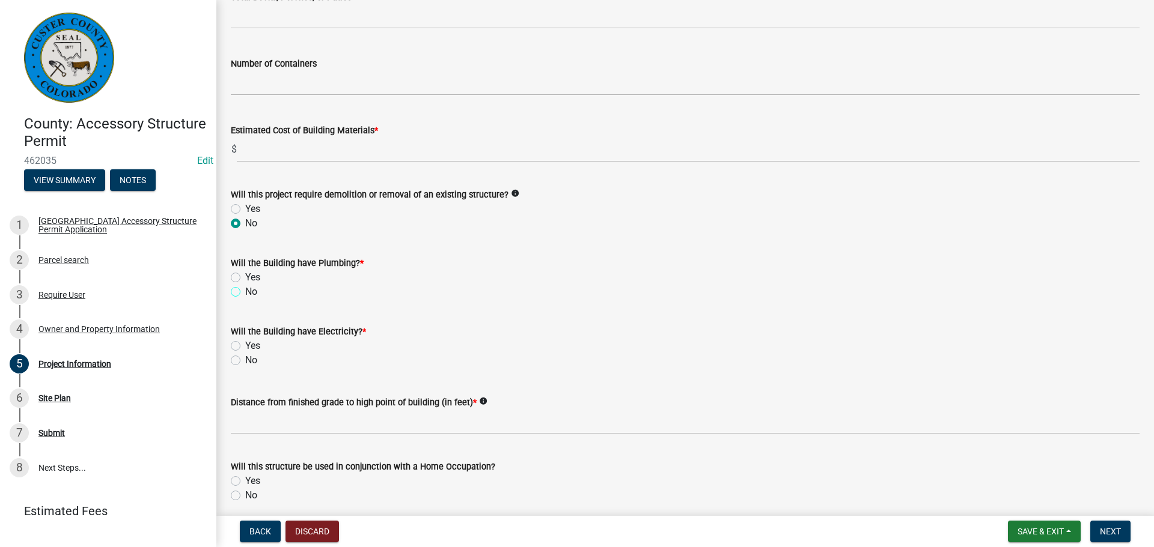
click at [245, 293] on input "No" at bounding box center [249, 289] width 8 height 8
radio input "true"
click at [245, 359] on label "No" at bounding box center [251, 360] width 12 height 14
click at [245, 359] on input "No" at bounding box center [249, 357] width 8 height 8
radio input "true"
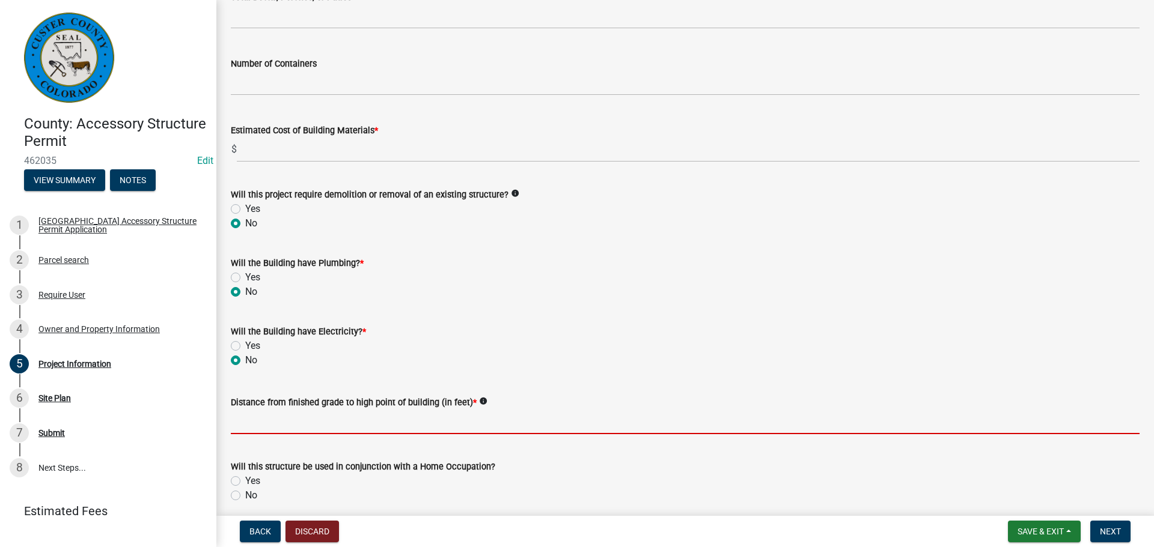
click at [287, 420] on input "text" at bounding box center [685, 422] width 908 height 25
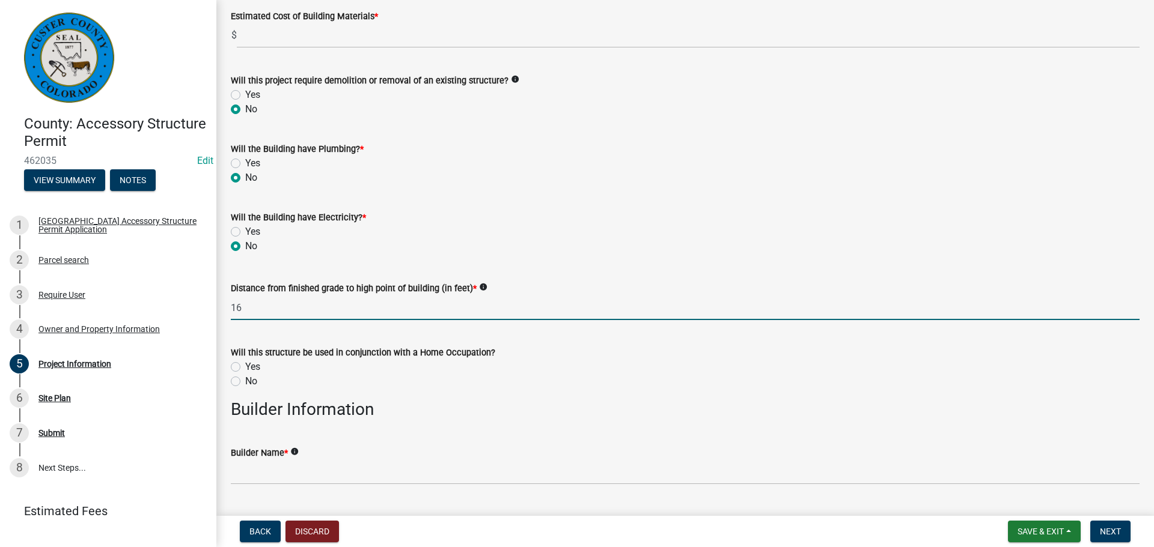
scroll to position [721, 0]
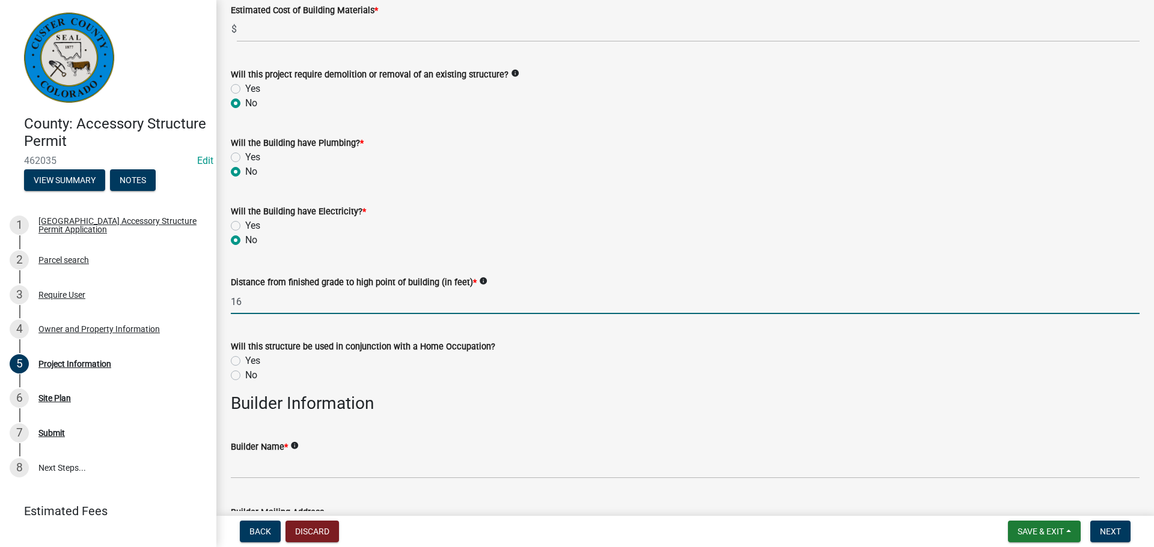
type input "16"
drag, startPoint x: 236, startPoint y: 375, endPoint x: 257, endPoint y: 378, distance: 20.6
click at [245, 375] on label "No" at bounding box center [251, 375] width 12 height 14
click at [245, 375] on input "No" at bounding box center [249, 372] width 8 height 8
radio input "true"
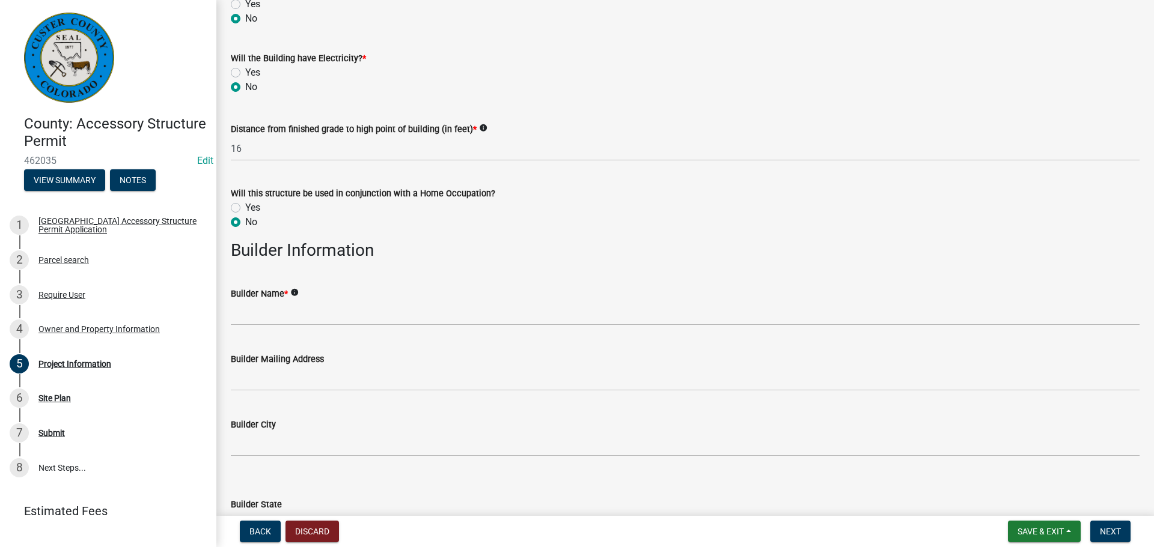
scroll to position [901, 0]
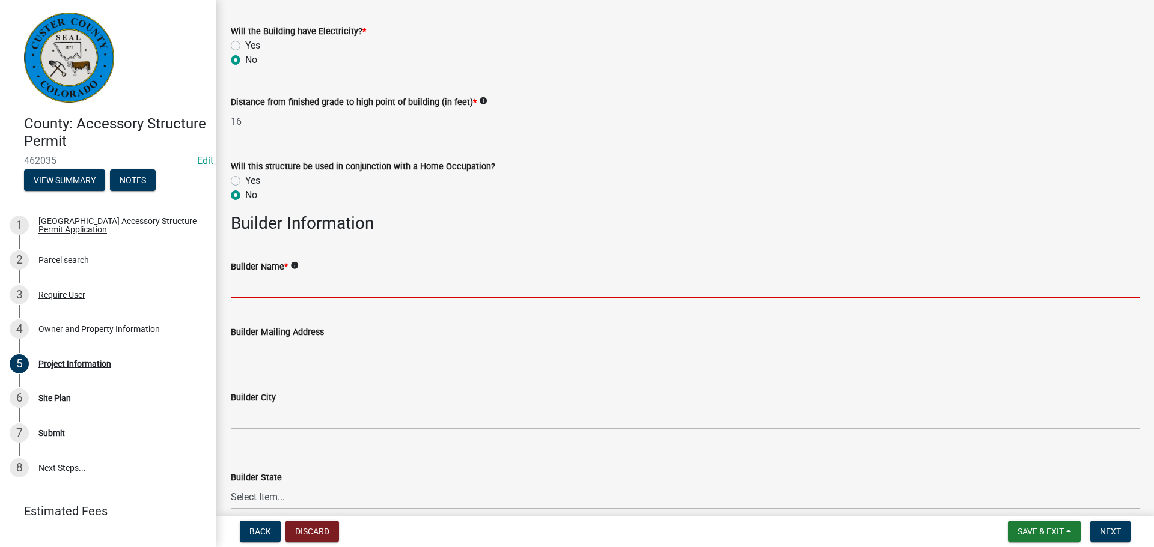
click at [315, 291] on input "Builder Name *" at bounding box center [685, 286] width 908 height 25
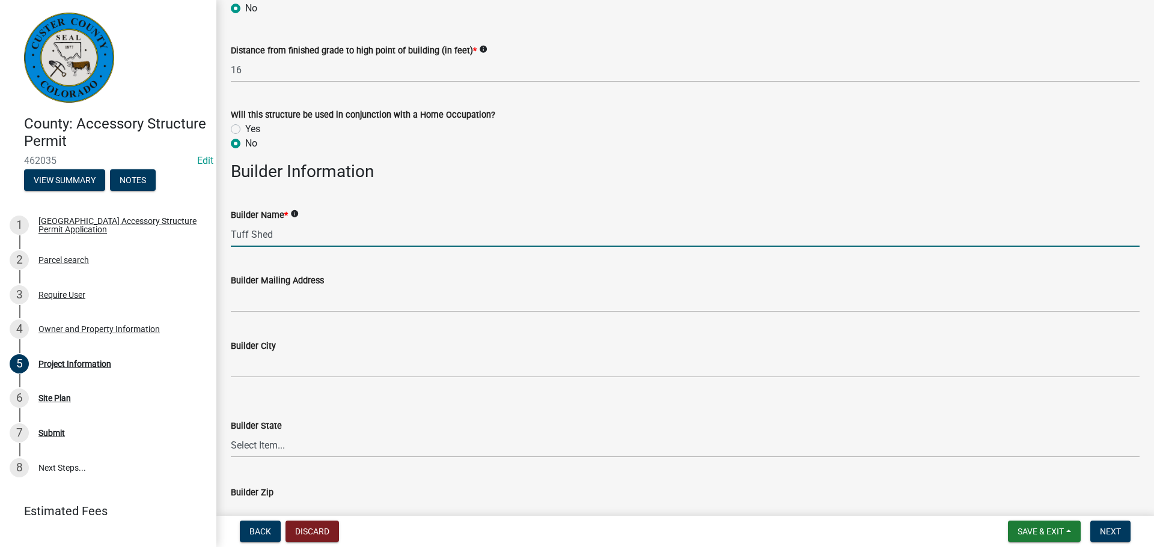
scroll to position [1021, 0]
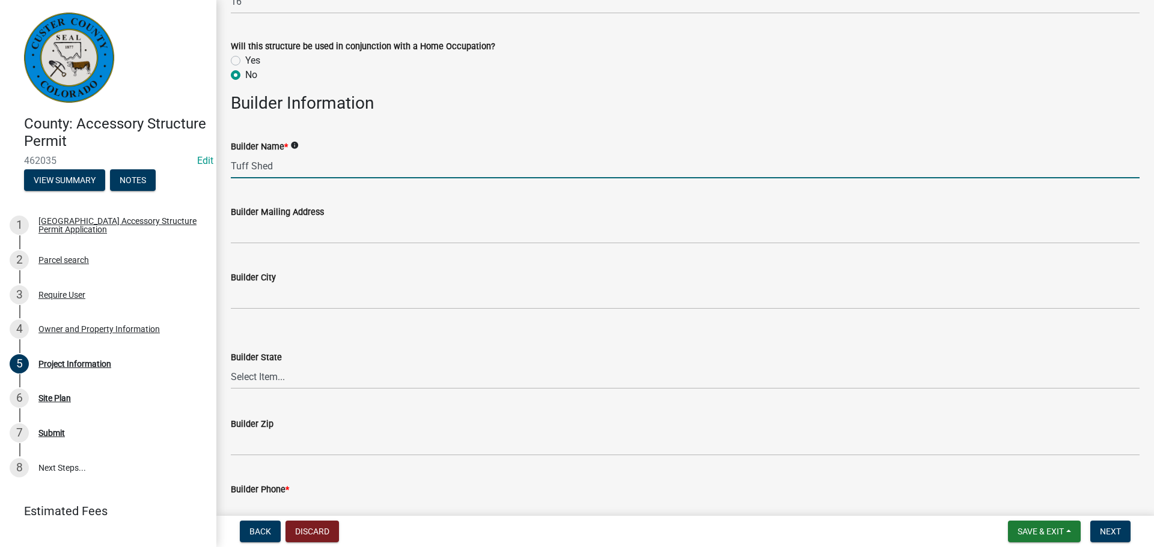
type input "Tuff Shed"
click at [278, 481] on div "Builder Phone *" at bounding box center [685, 494] width 908 height 56
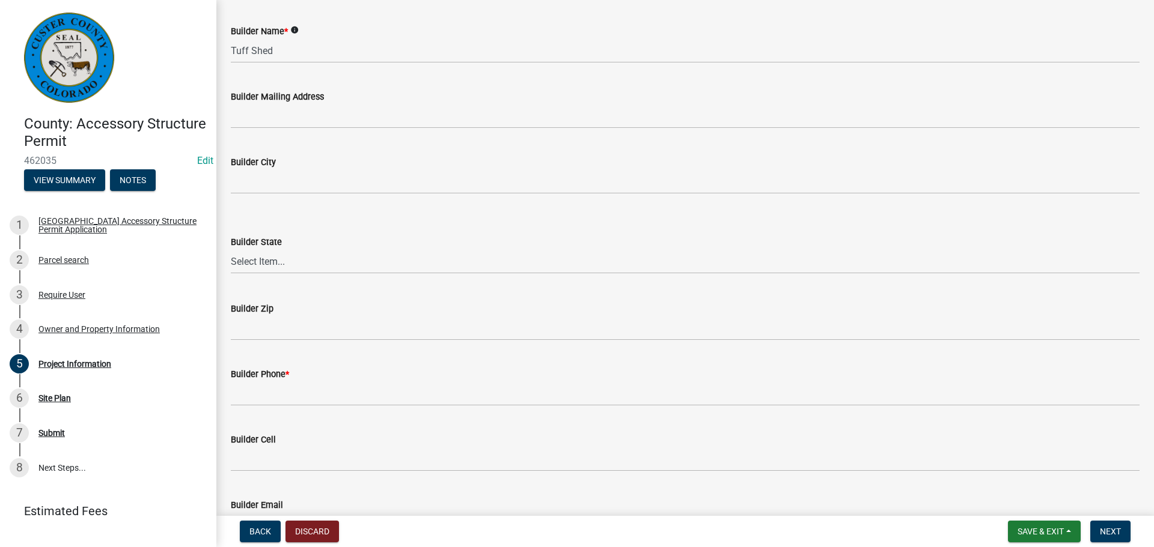
scroll to position [1141, 0]
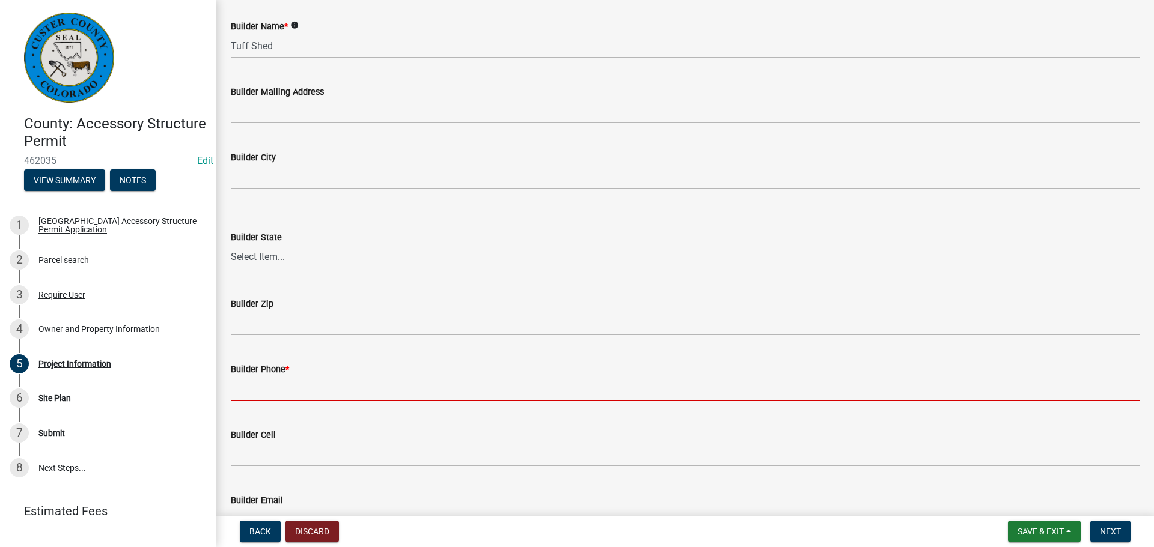
click at [300, 381] on input "Builder Phone *" at bounding box center [685, 389] width 908 height 25
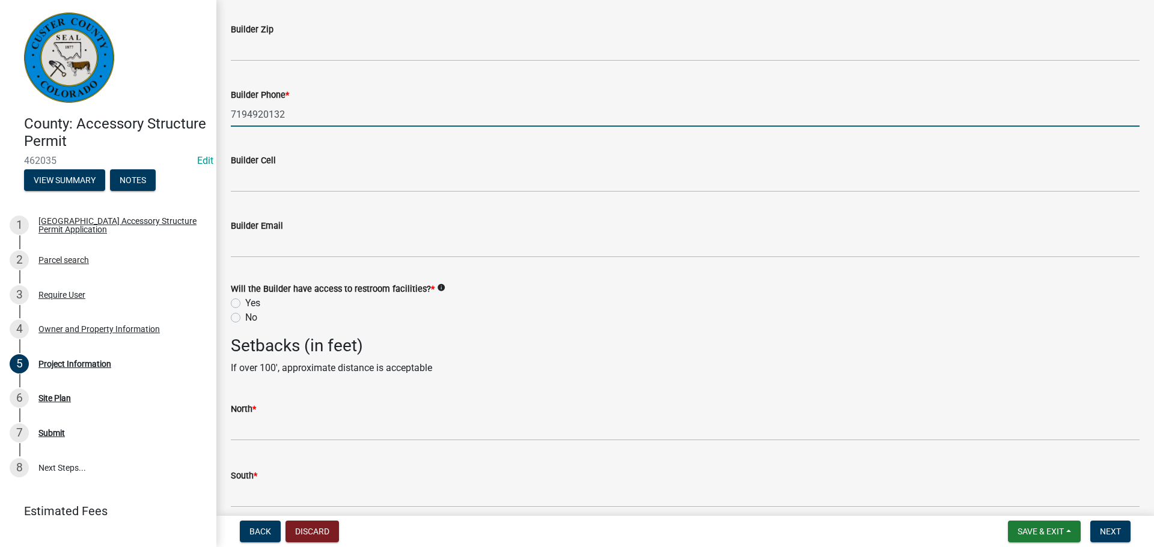
scroll to position [1442, 0]
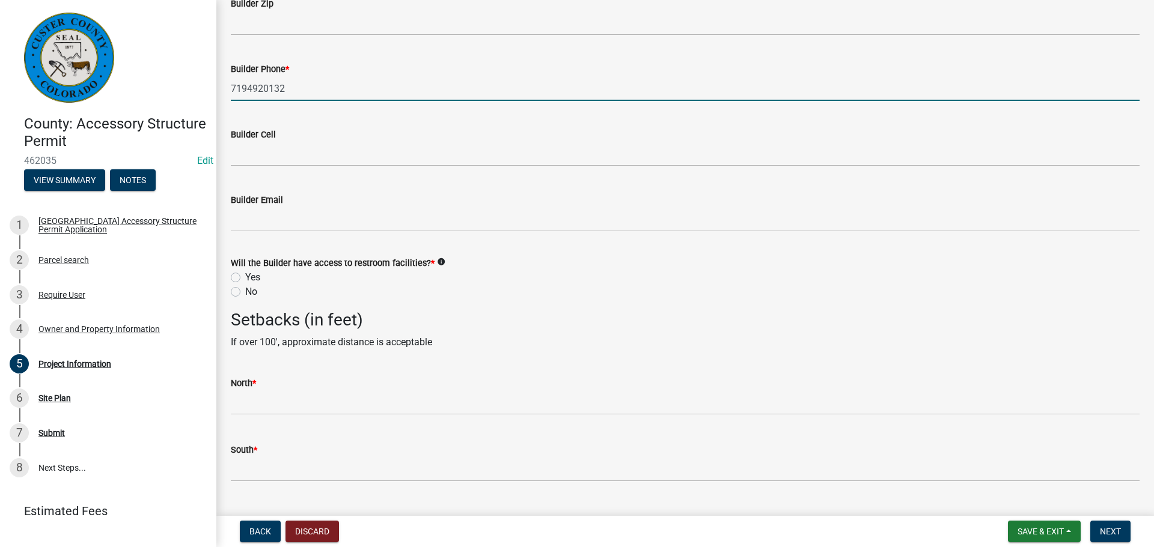
type input "7194920132"
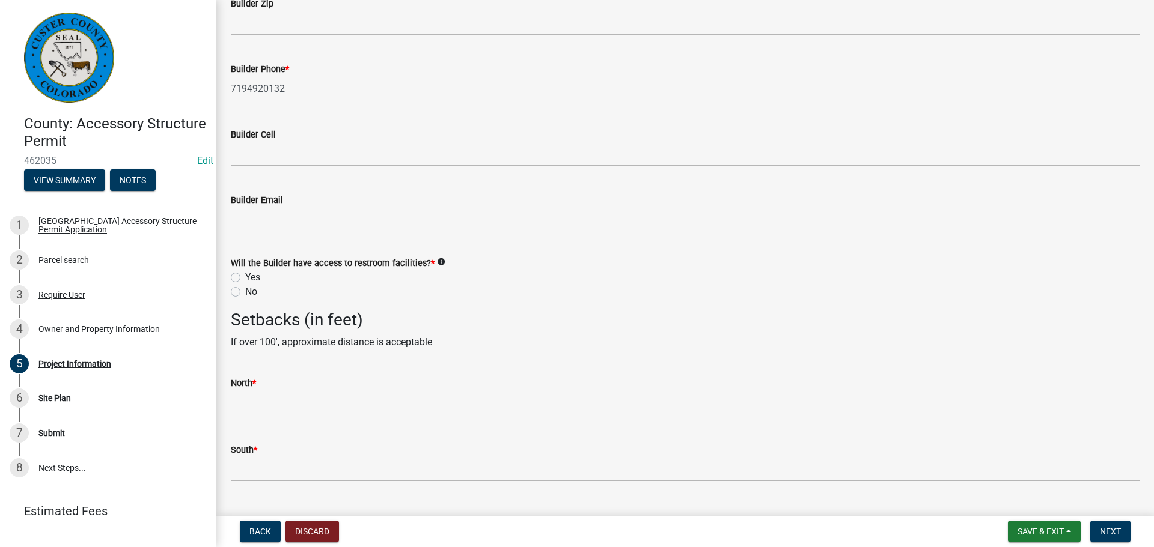
click at [245, 276] on label "Yes" at bounding box center [252, 277] width 15 height 14
click at [245, 276] on input "Yes" at bounding box center [249, 274] width 8 height 8
radio input "true"
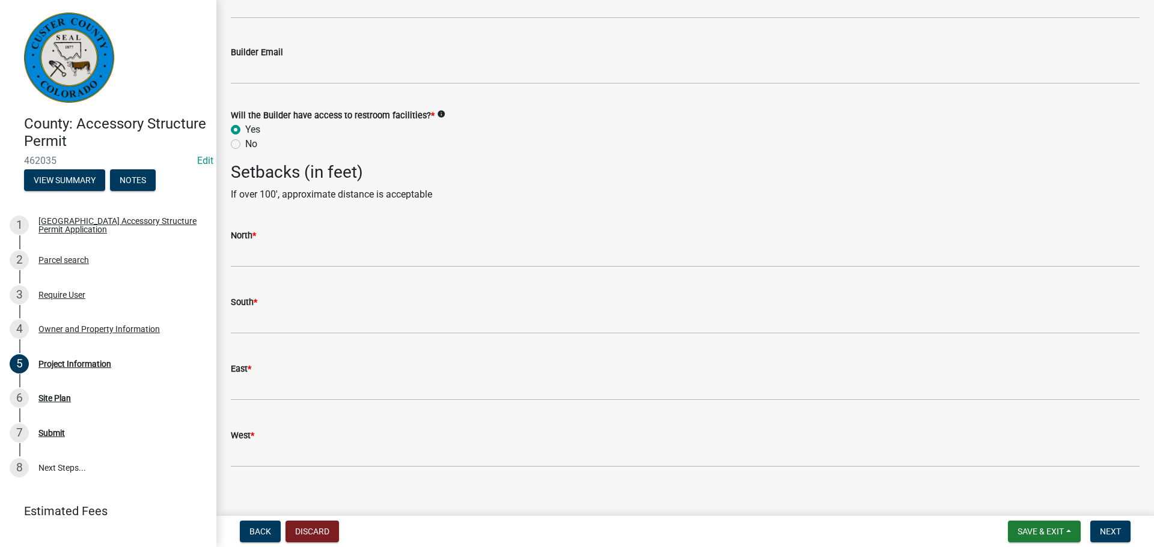
scroll to position [1602, 0]
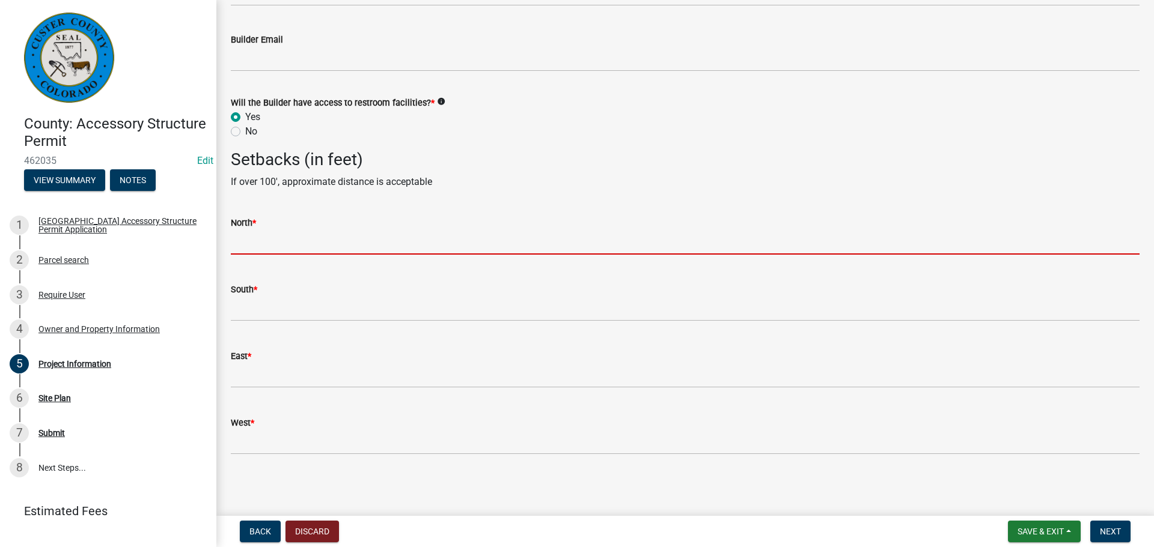
click at [271, 245] on input "text" at bounding box center [685, 242] width 908 height 25
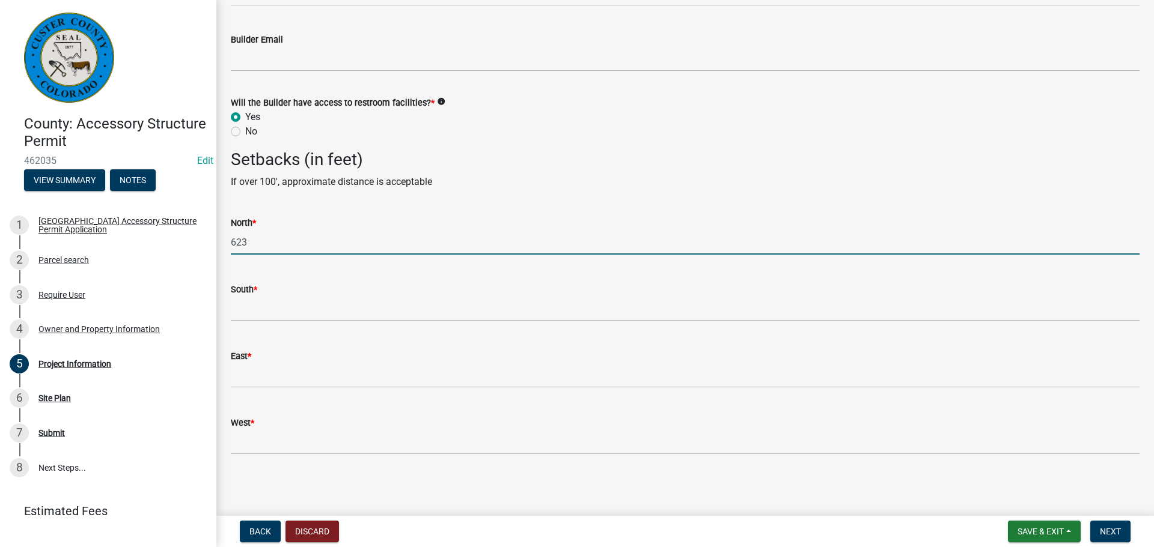
type input "623"
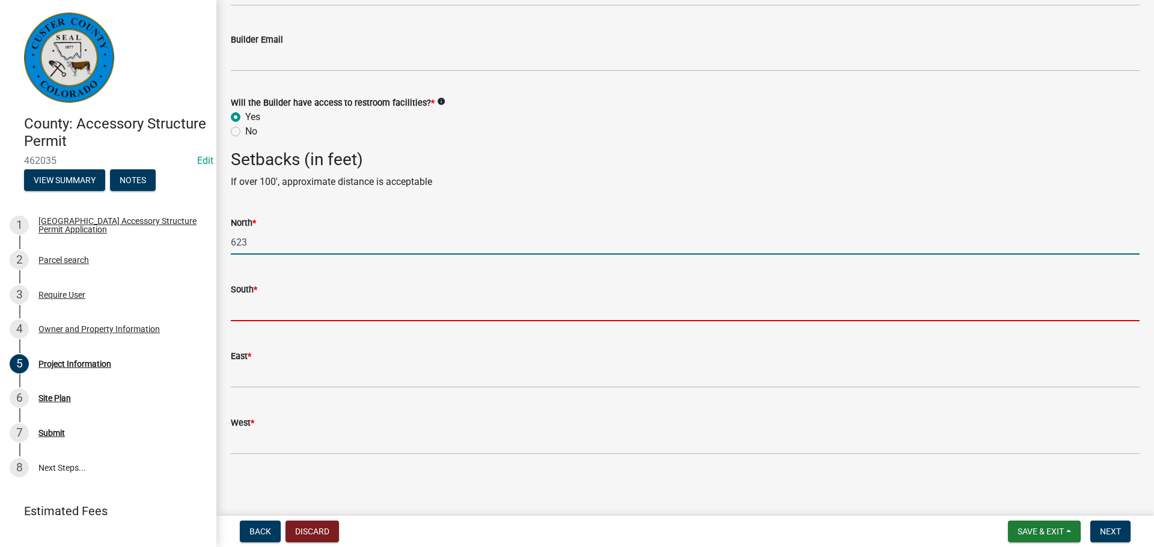
click at [277, 310] on input "text" at bounding box center [685, 309] width 908 height 25
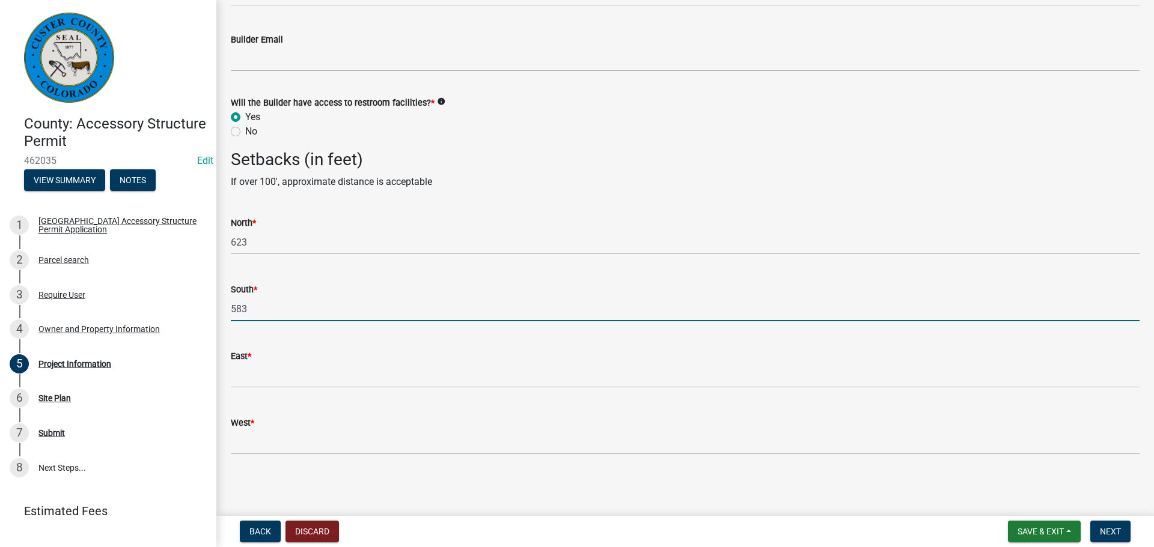
type input "583"
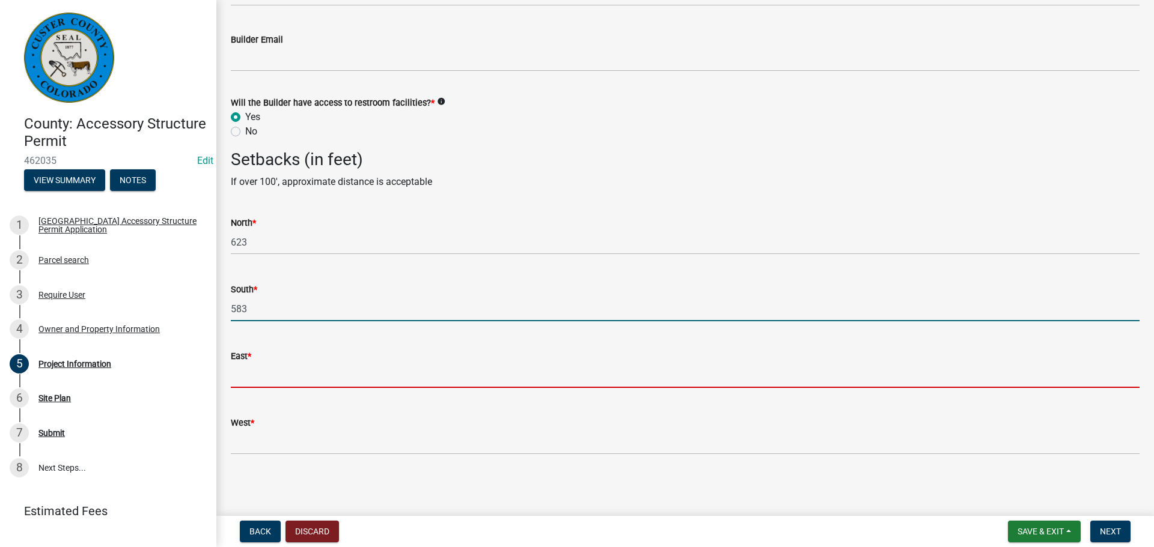
click at [255, 372] on input "text" at bounding box center [685, 375] width 908 height 25
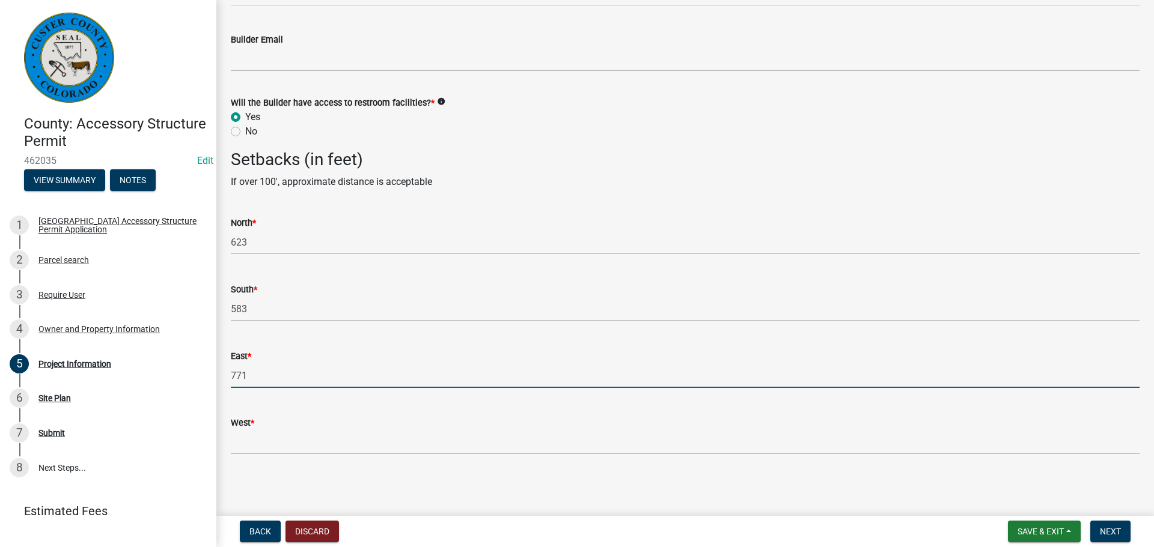
type input "771"
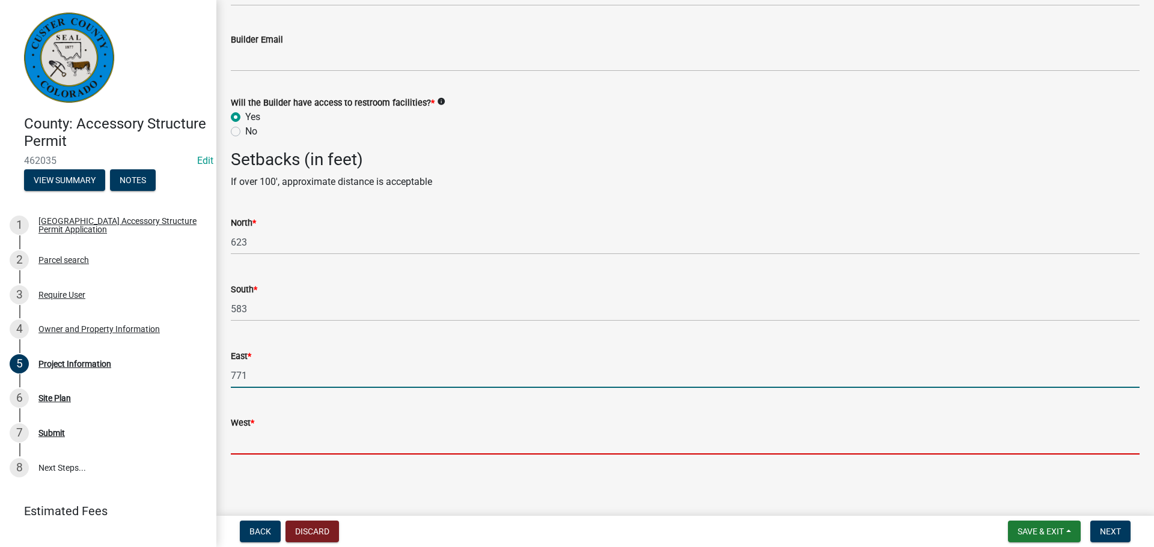
click at [320, 444] on input "West *" at bounding box center [685, 442] width 908 height 25
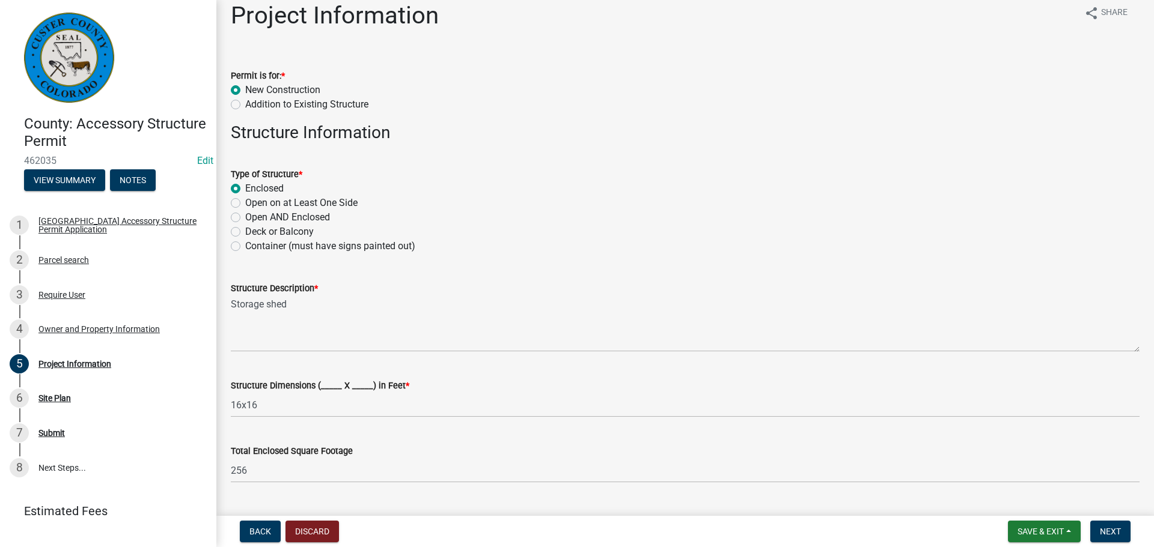
scroll to position [0, 0]
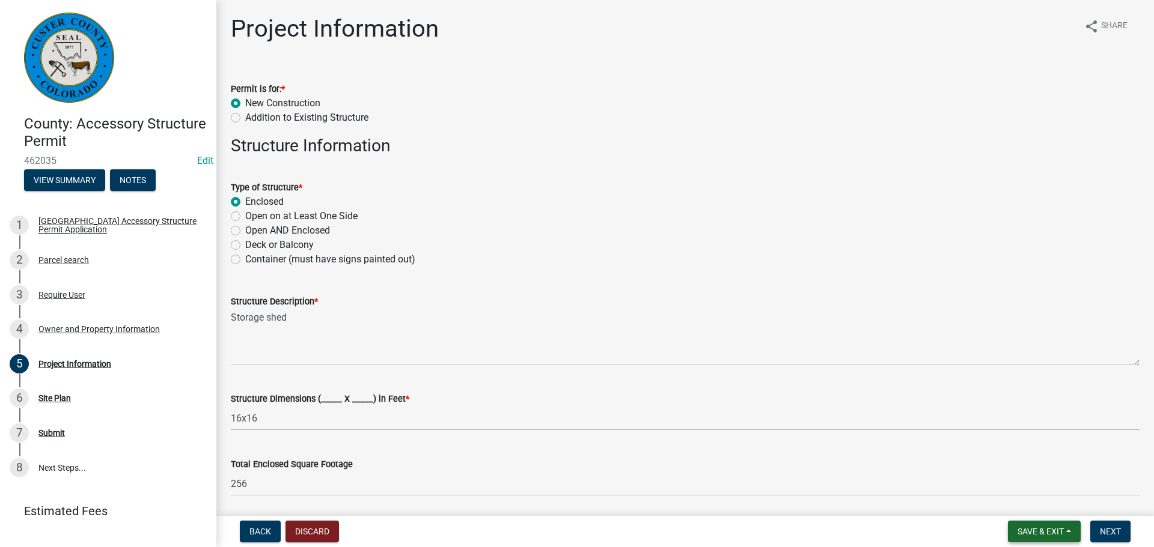
type input "568"
click at [1035, 535] on span "Save & Exit" at bounding box center [1040, 532] width 46 height 10
click at [1006, 503] on button "Save & Exit" at bounding box center [1032, 500] width 96 height 29
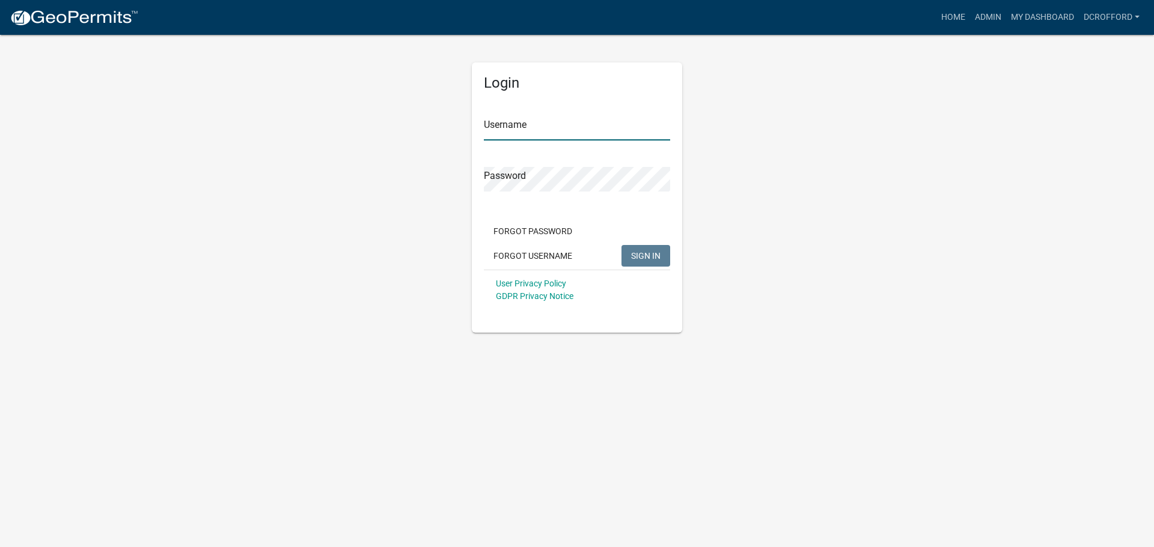
type input "dcrofford"
click at [624, 257] on button "SIGN IN" at bounding box center [645, 256] width 49 height 22
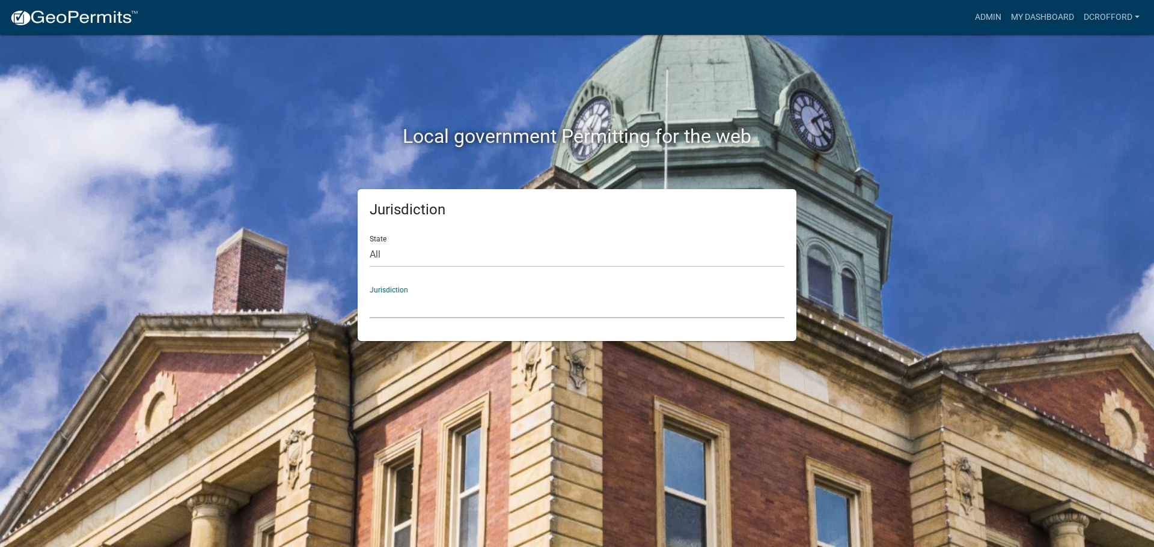
click at [462, 307] on select "[GEOGRAPHIC_DATA], [US_STATE] City of [GEOGRAPHIC_DATA], [US_STATE] [GEOGRAPHIC…" at bounding box center [576, 306] width 415 height 25
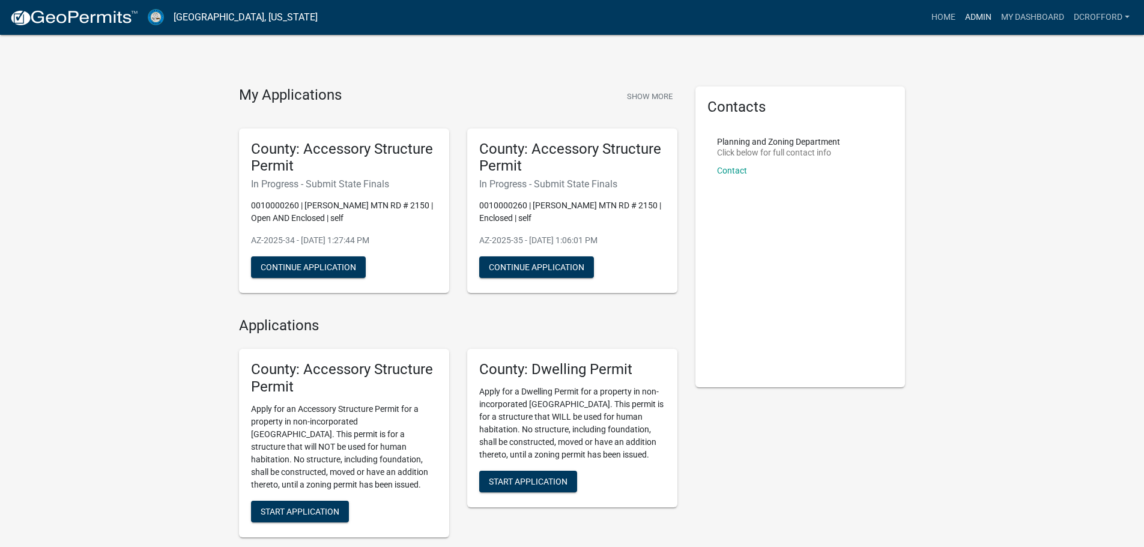
click at [973, 16] on link "Admin" at bounding box center [979, 17] width 36 height 23
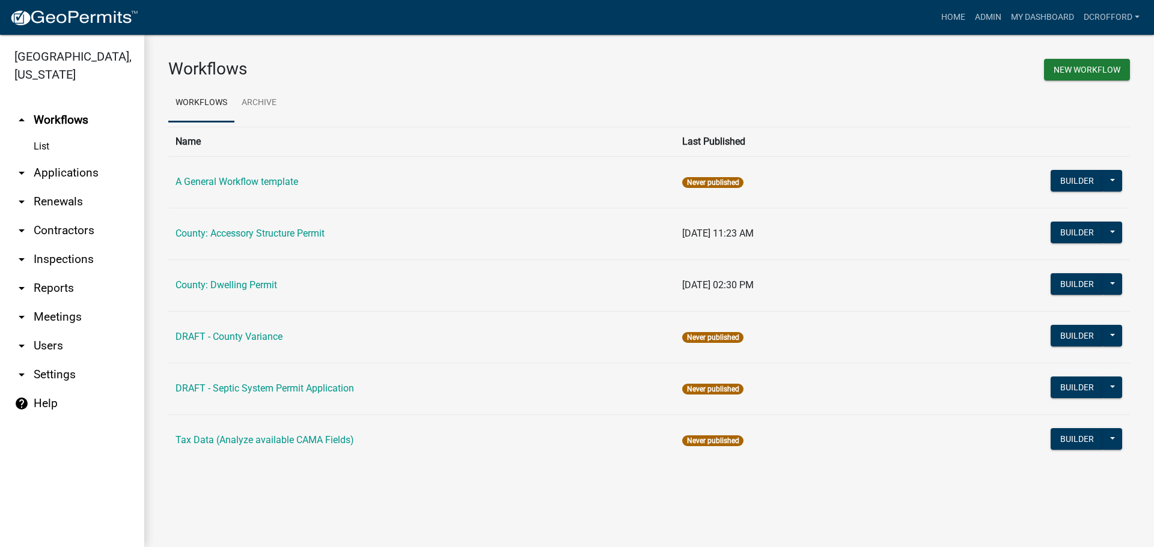
click at [62, 171] on link "arrow_drop_down Applications" at bounding box center [72, 173] width 144 height 29
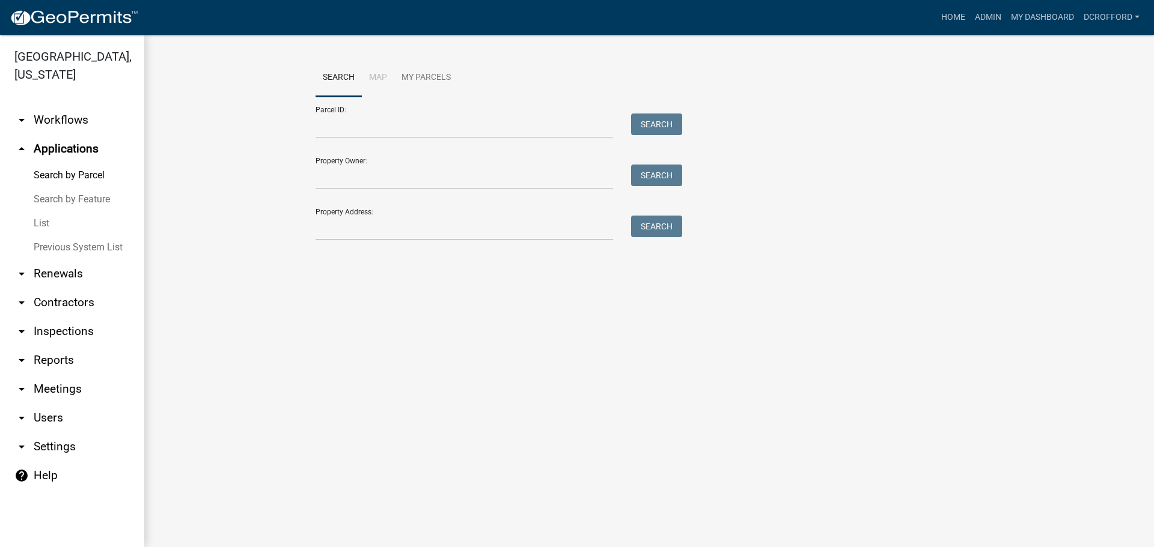
click at [39, 223] on link "List" at bounding box center [72, 223] width 144 height 24
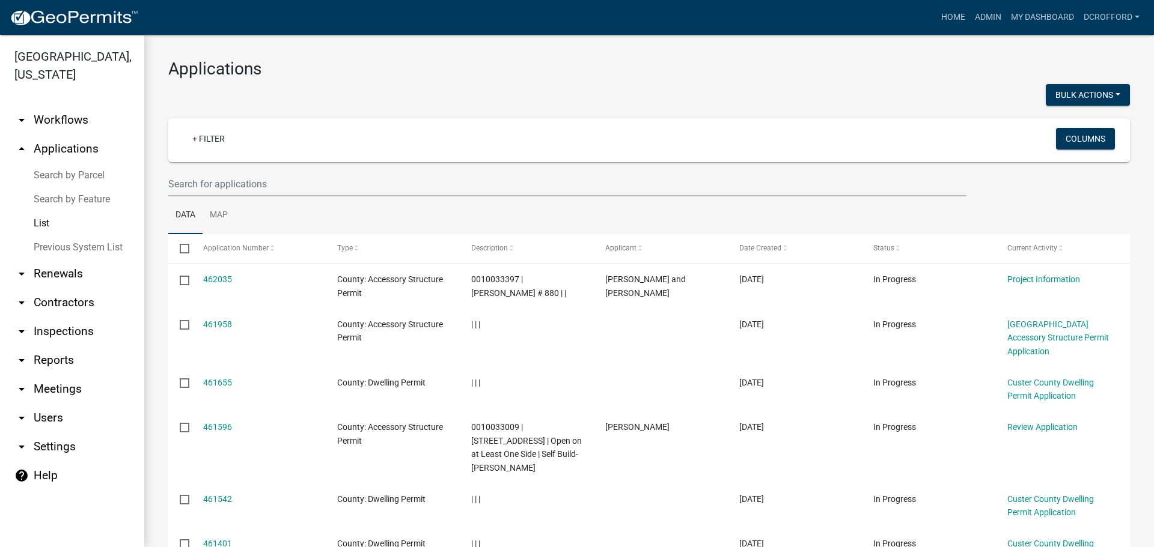
click at [102, 178] on link "Search by Parcel" at bounding box center [72, 175] width 144 height 24
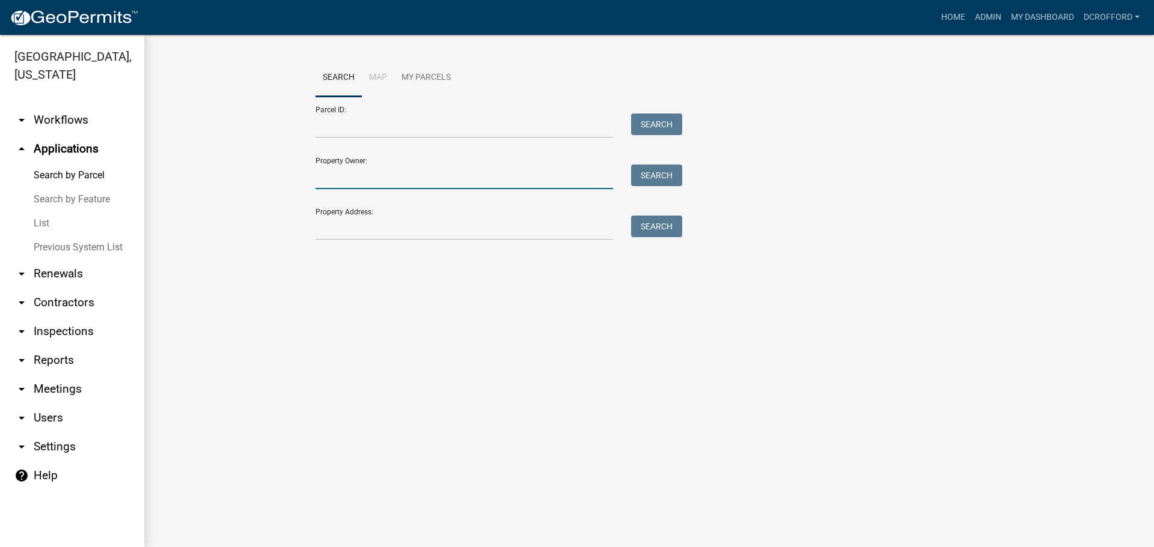
click at [377, 183] on input "Property Owner:" at bounding box center [463, 177] width 297 height 25
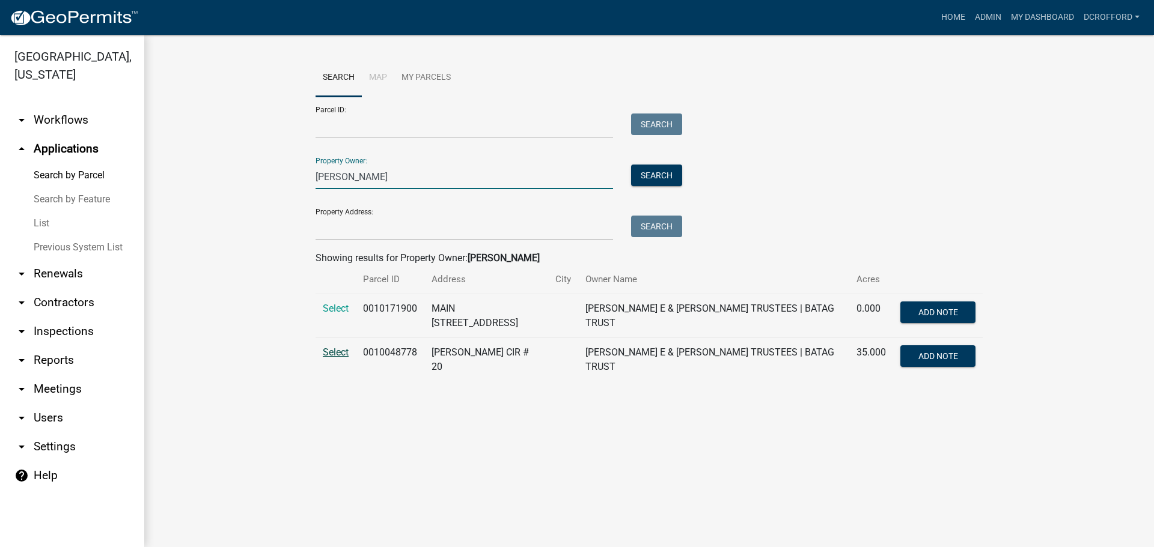
type input "bryan fusco"
click at [330, 356] on span "Select" at bounding box center [336, 352] width 26 height 11
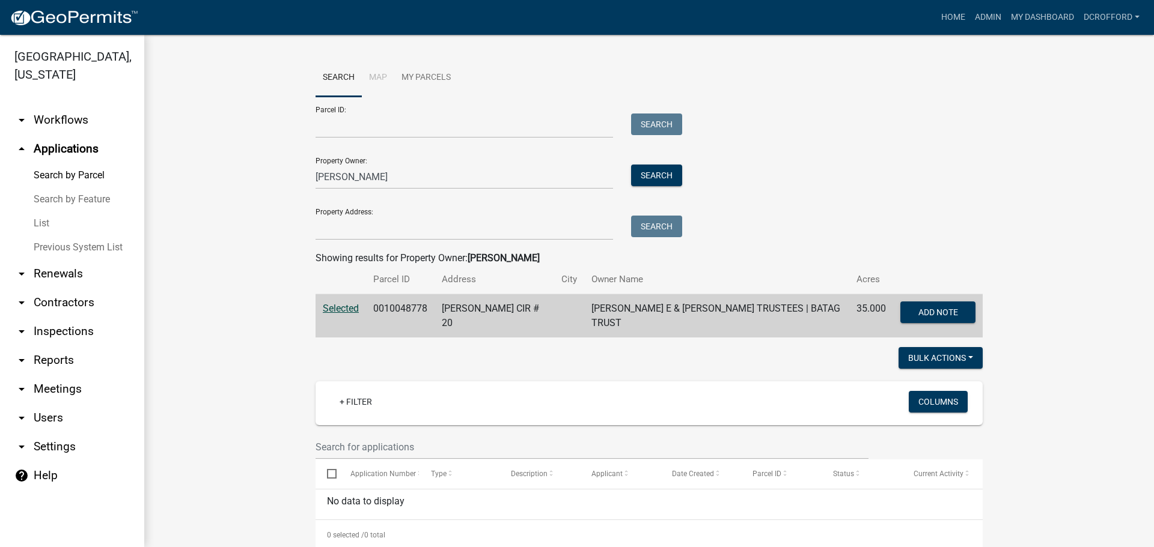
click at [54, 145] on link "arrow_drop_up Applications" at bounding box center [72, 149] width 144 height 29
click at [19, 149] on icon "arrow_drop_up" at bounding box center [21, 149] width 14 height 14
